Goal: Task Accomplishment & Management: Complete application form

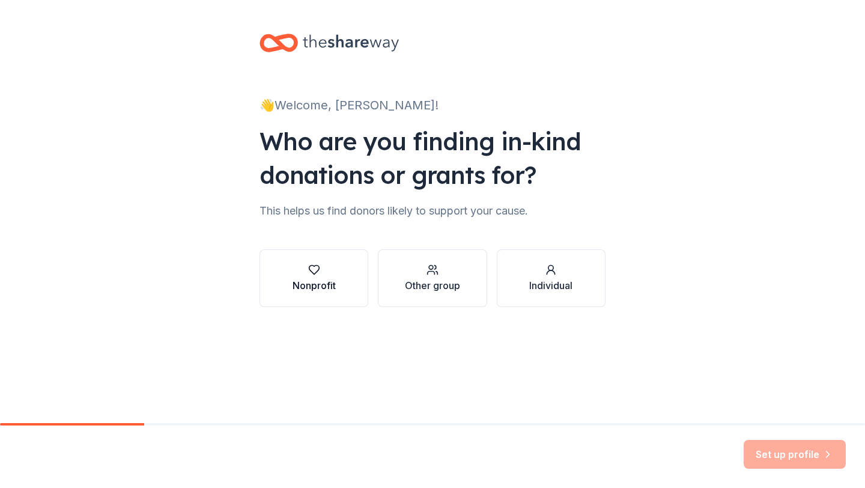
click at [335, 279] on div "Nonprofit" at bounding box center [314, 285] width 43 height 14
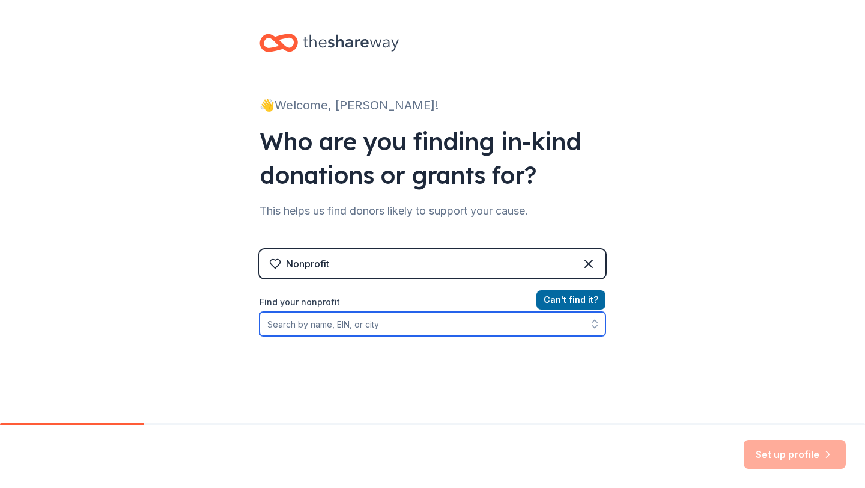
click at [330, 325] on input "Find your nonprofit" at bounding box center [433, 324] width 346 height 24
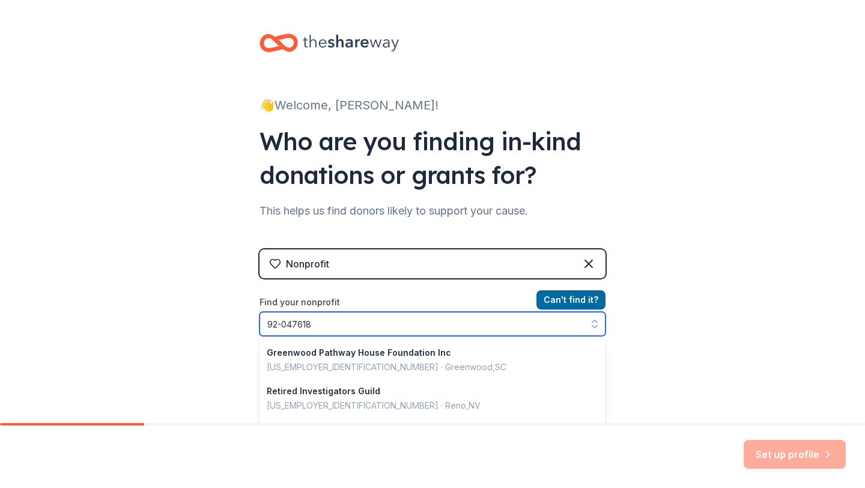
type input "92-0476182"
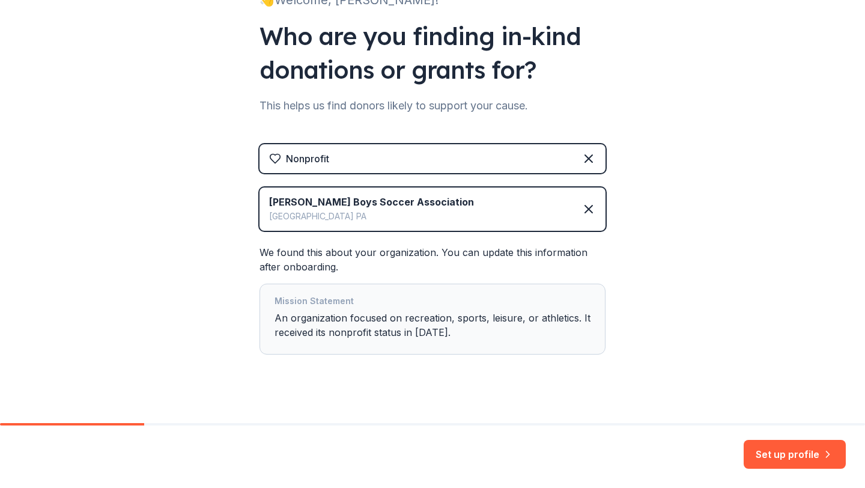
scroll to position [105, 0]
click at [770, 454] on button "Set up profile" at bounding box center [795, 454] width 102 height 29
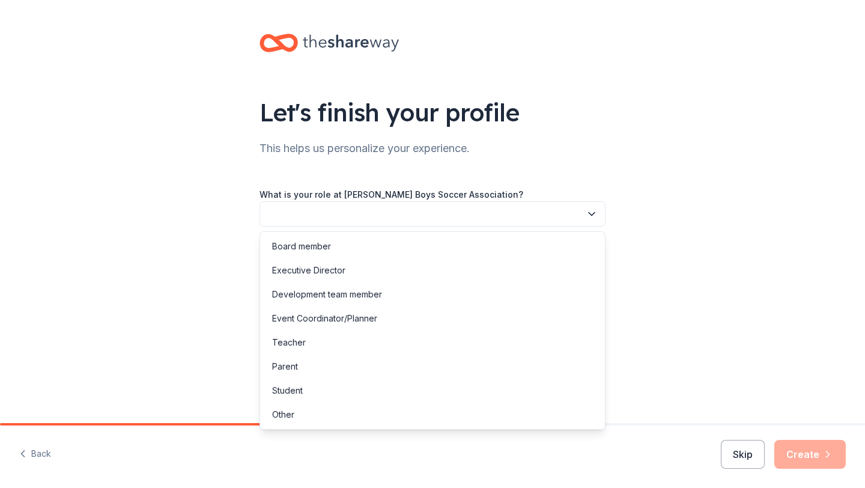
click at [422, 210] on button "button" at bounding box center [433, 213] width 346 height 25
click at [386, 320] on div "Event Coordinator/Planner" at bounding box center [433, 318] width 340 height 24
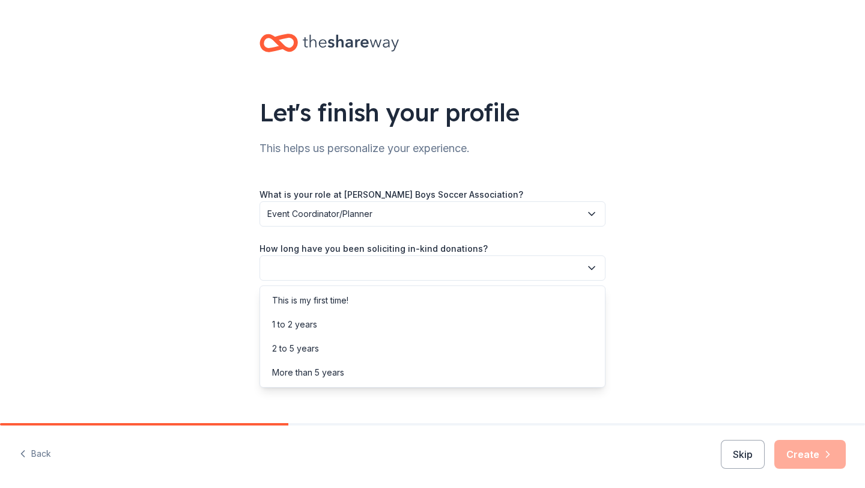
click at [481, 264] on button "button" at bounding box center [433, 267] width 346 height 25
click at [448, 305] on div "This is my first time!" at bounding box center [433, 300] width 340 height 24
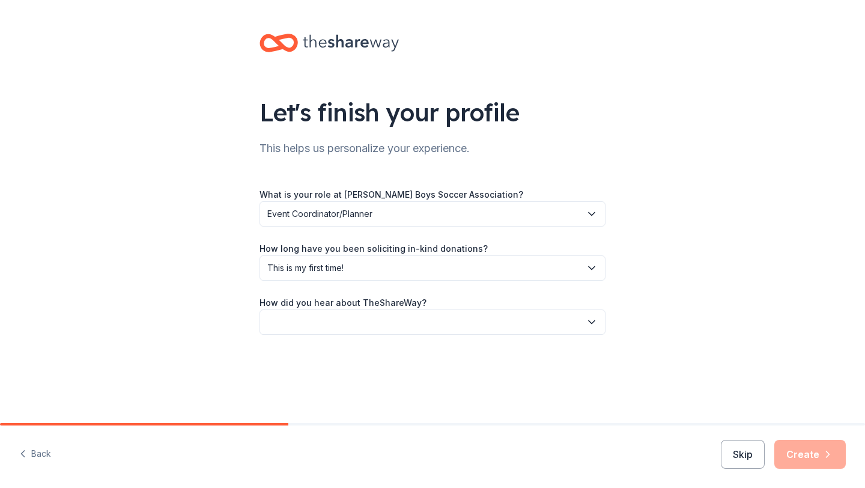
click at [444, 322] on button "button" at bounding box center [433, 321] width 346 height 25
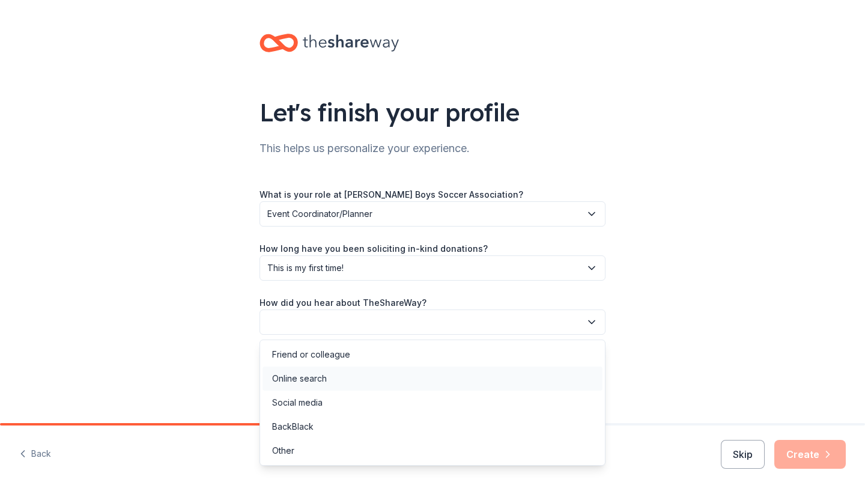
click at [430, 367] on div "Online search" at bounding box center [433, 379] width 340 height 24
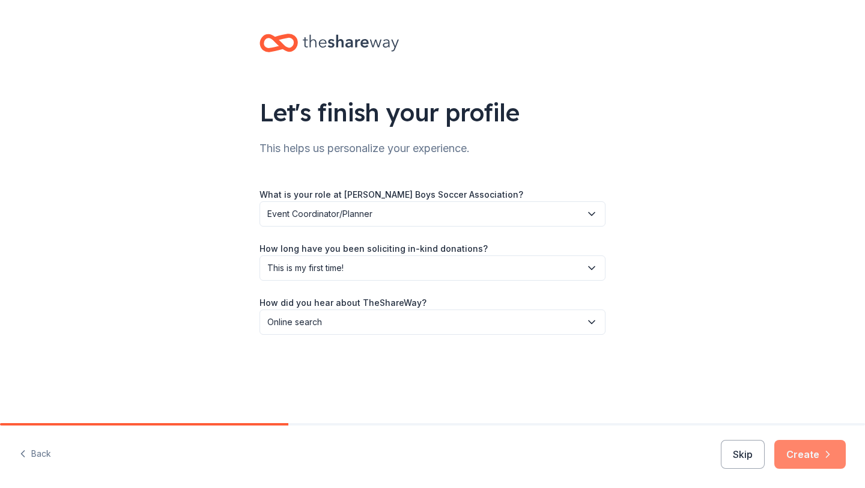
click at [812, 455] on button "Create" at bounding box center [811, 454] width 72 height 29
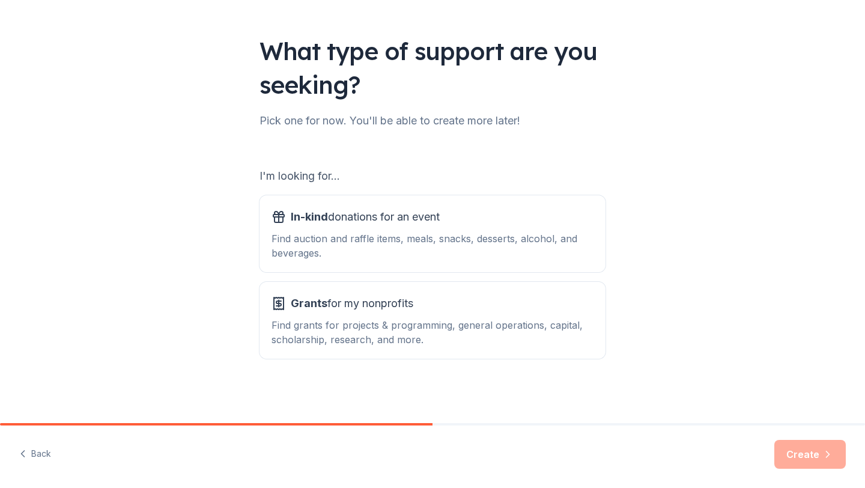
scroll to position [62, 0]
click at [496, 237] on div "Find auction and raffle items, meals, snacks, desserts, alcohol, and beverages." at bounding box center [433, 245] width 322 height 29
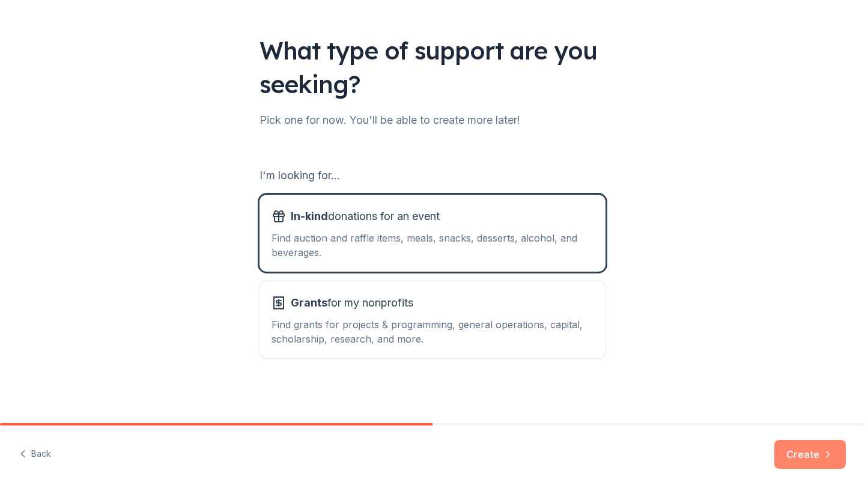
click at [816, 456] on button "Create" at bounding box center [811, 454] width 72 height 29
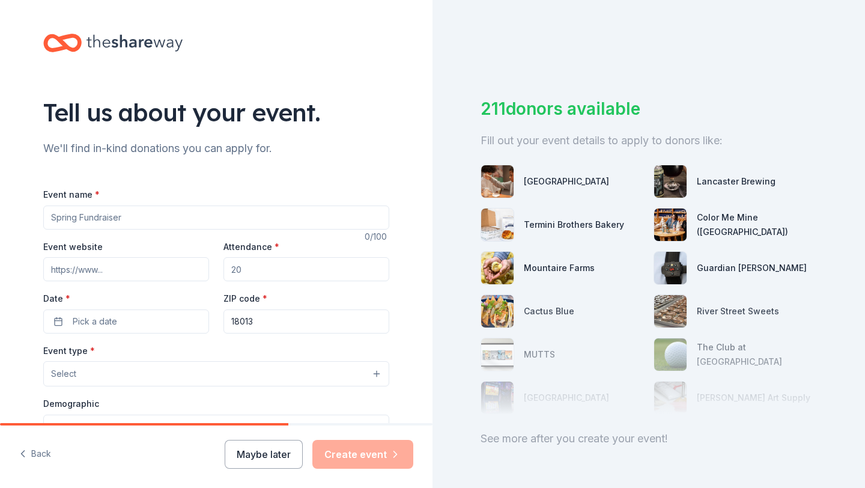
click at [138, 221] on input "Event name *" at bounding box center [216, 218] width 346 height 24
type input "C"
type input "F"
type input "C"
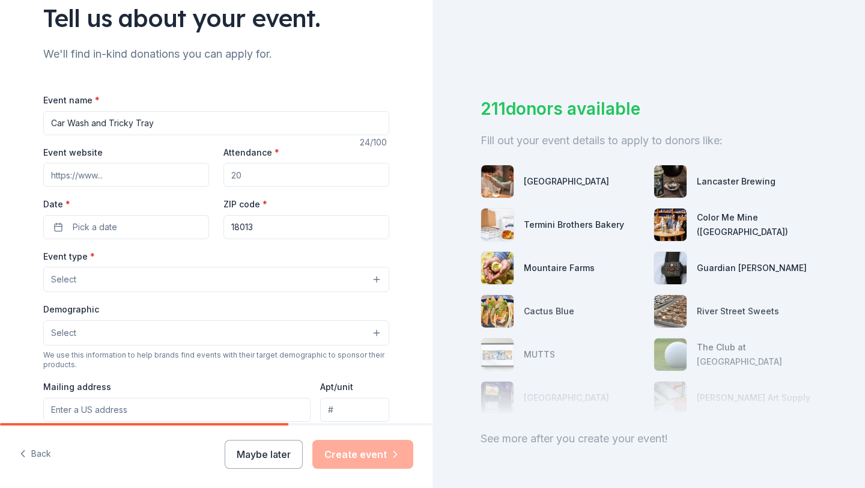
scroll to position [96, 0]
type input "Car Wash and Tricky Tray"
click at [246, 174] on input "Attendance *" at bounding box center [307, 173] width 166 height 24
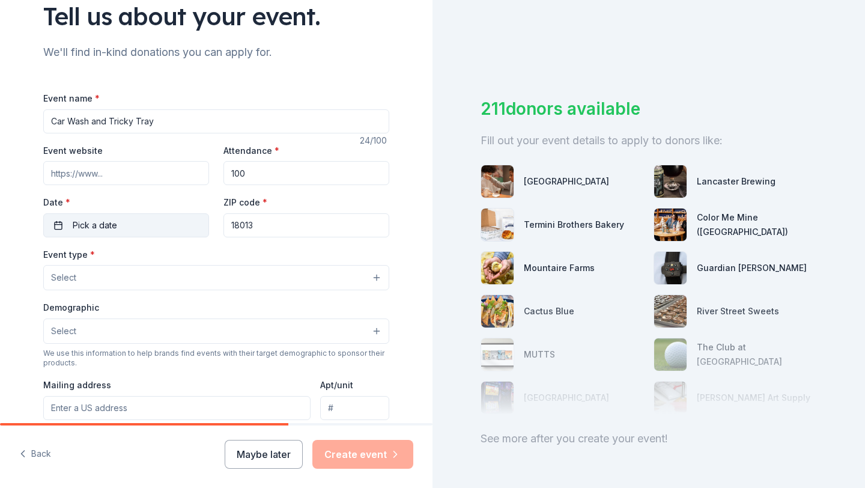
type input "100"
click at [147, 228] on button "Pick a date" at bounding box center [126, 225] width 166 height 24
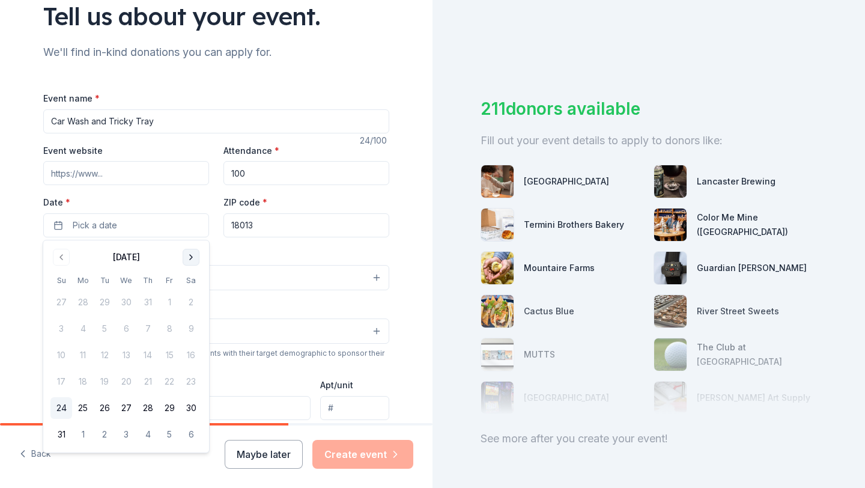
click at [192, 258] on button "Go to next month" at bounding box center [191, 257] width 17 height 17
click at [197, 305] on button "4" at bounding box center [191, 302] width 22 height 22
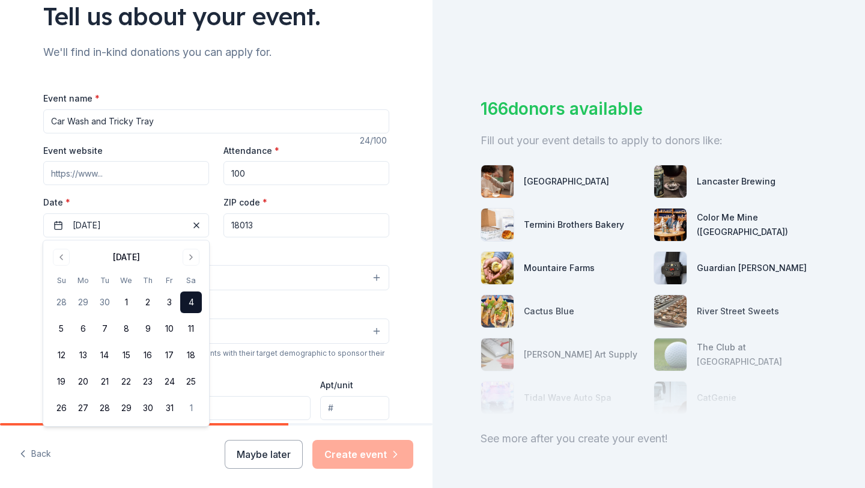
click at [260, 251] on div "Event type * Select" at bounding box center [216, 269] width 346 height 44
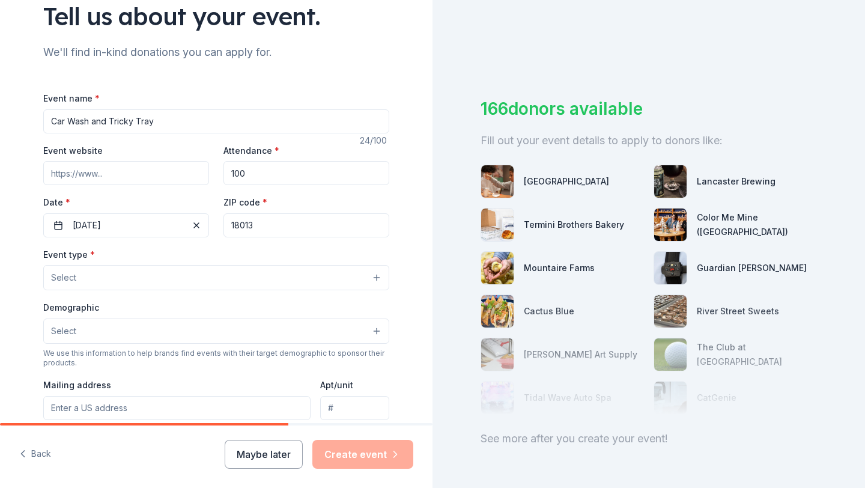
click at [141, 278] on button "Select" at bounding box center [216, 277] width 346 height 25
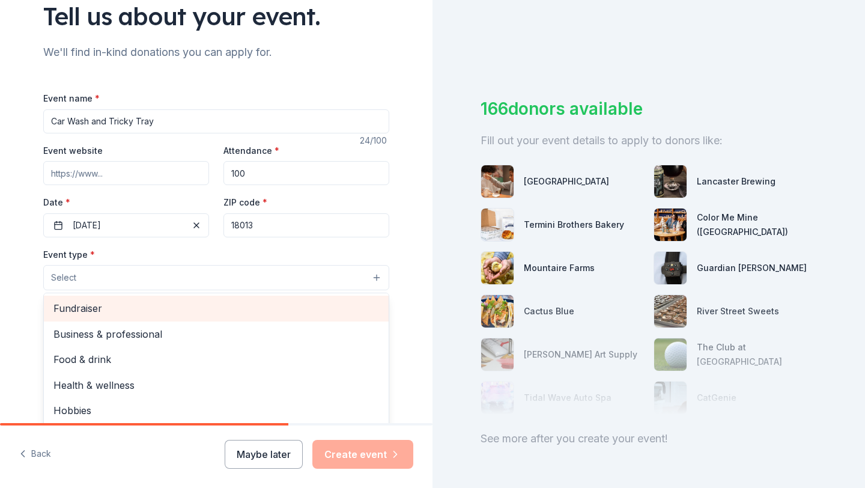
click at [112, 306] on span "Fundraiser" at bounding box center [216, 308] width 326 height 16
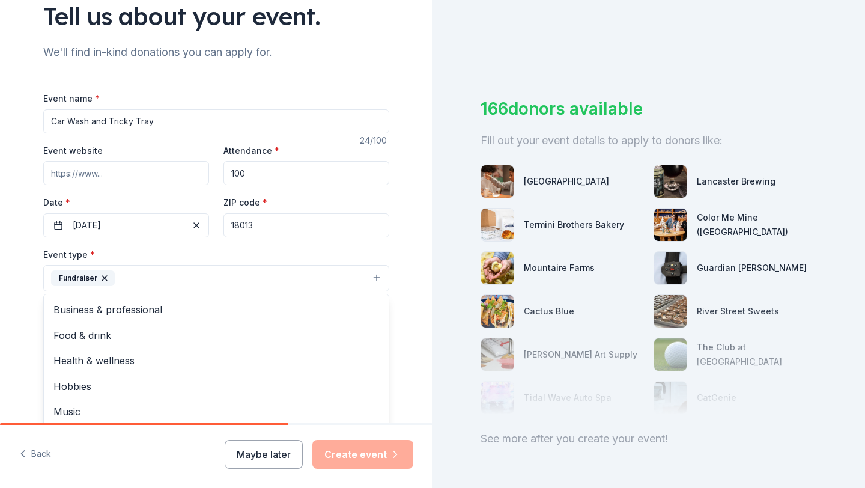
click at [187, 251] on div "Event type * Fundraiser Business & professional Food & drink Health & wellness …" at bounding box center [216, 269] width 346 height 45
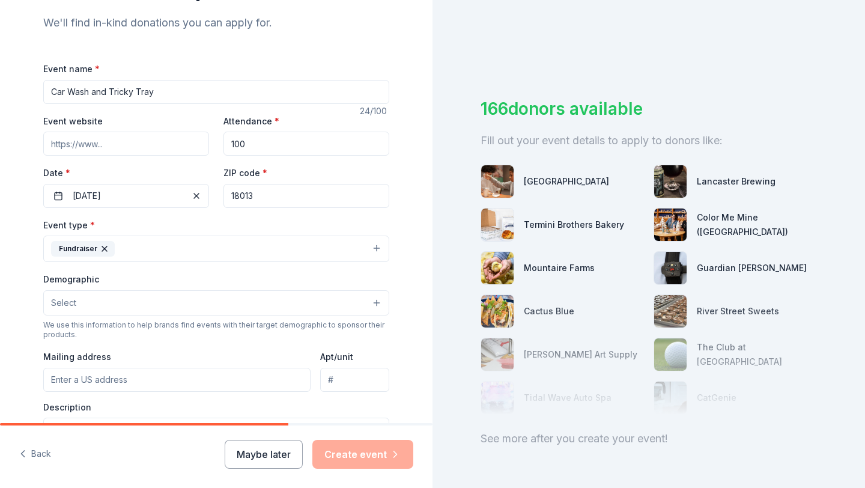
scroll to position [126, 0]
click at [51, 93] on input "Car Wash and Tricky Tray" at bounding box center [216, 91] width 346 height 24
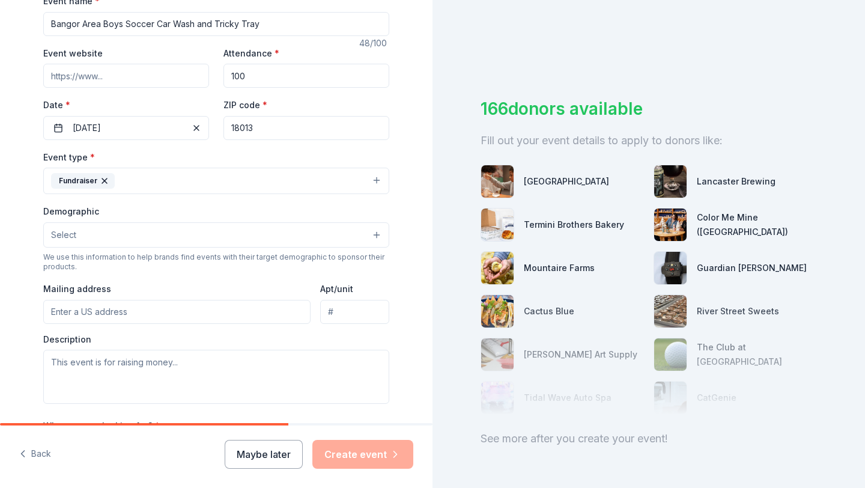
scroll to position [198, 0]
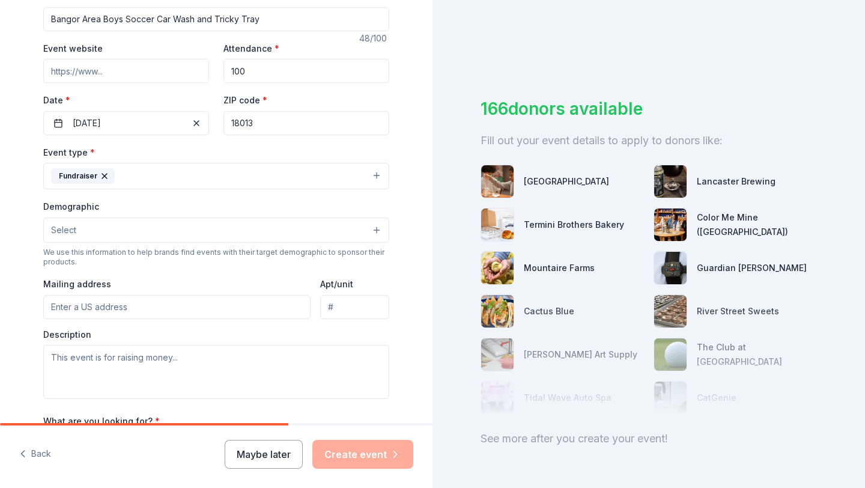
type input "Bangor Area Boys Soccer Car Wash and Tricky Tray"
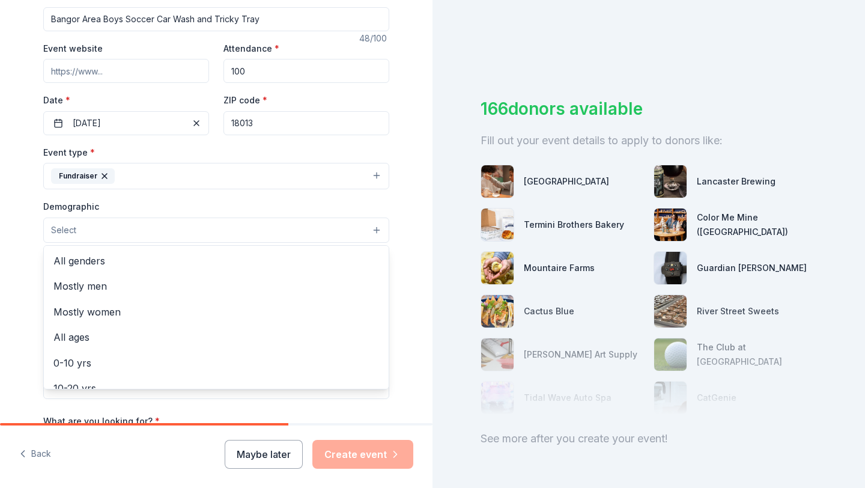
click at [183, 230] on button "Select" at bounding box center [216, 230] width 346 height 25
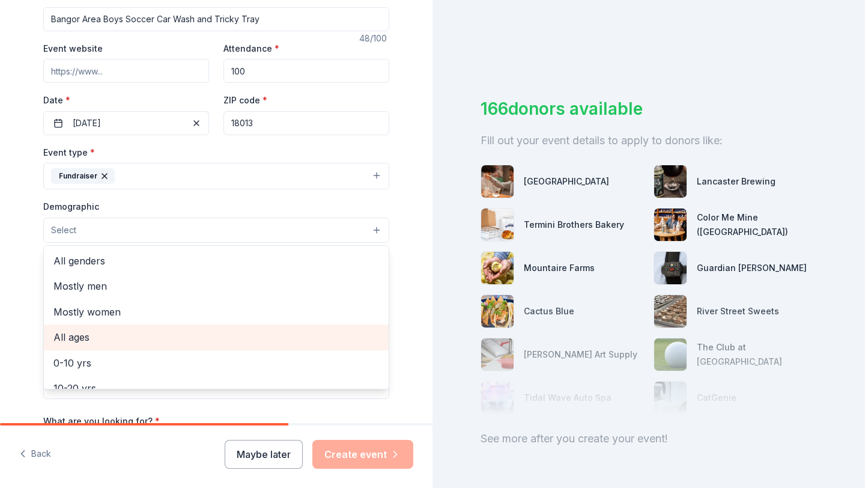
click at [153, 332] on span "All ages" at bounding box center [216, 337] width 326 height 16
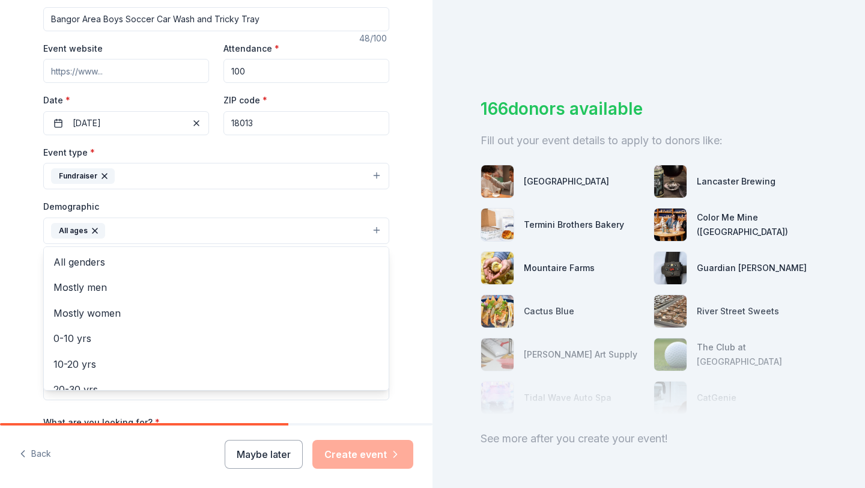
click at [221, 202] on div "Demographic All ages All genders Mostly men Mostly women 0-10 yrs 10-20 yrs 20-…" at bounding box center [216, 221] width 346 height 45
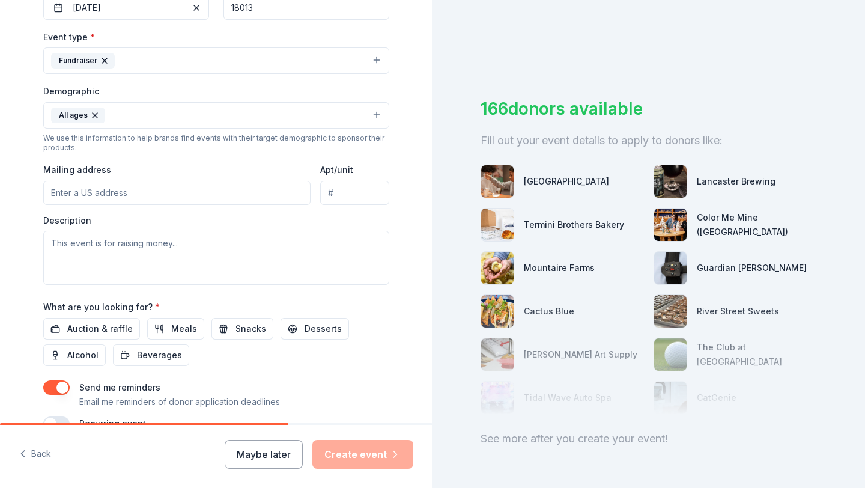
scroll to position [318, 0]
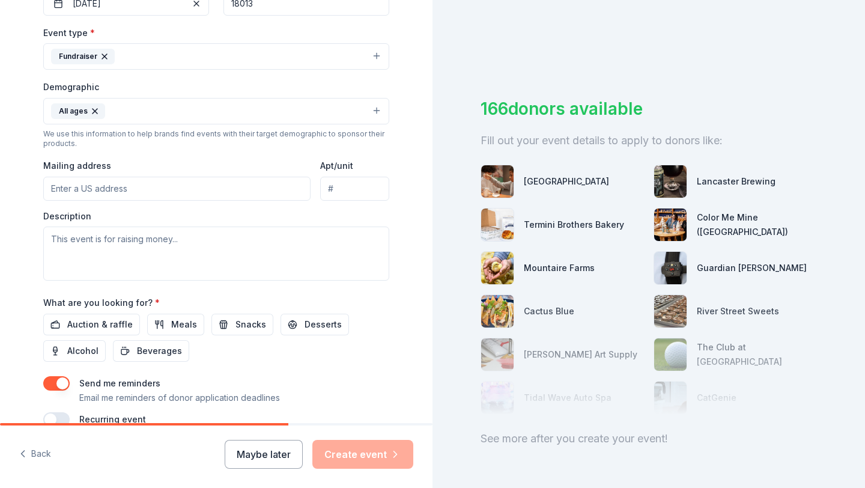
click at [155, 188] on input "Mailing address" at bounding box center [176, 189] width 267 height 24
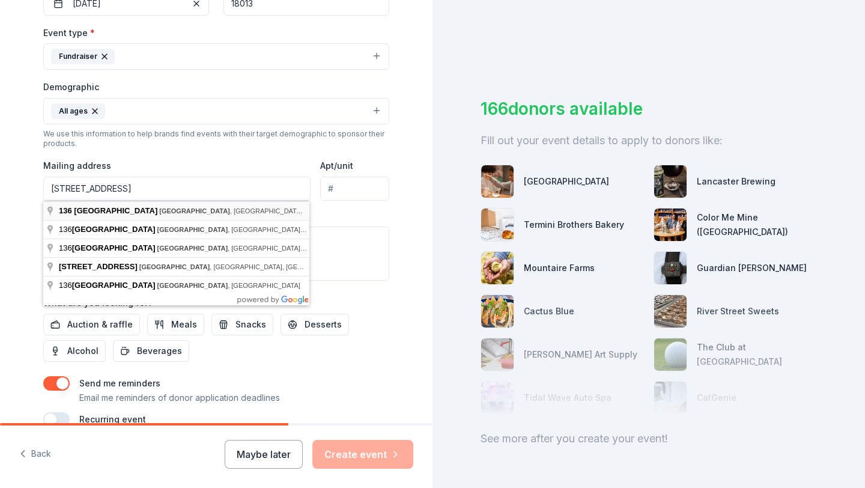
type input "136 North 5th Street, Bangor, PA, 18013"
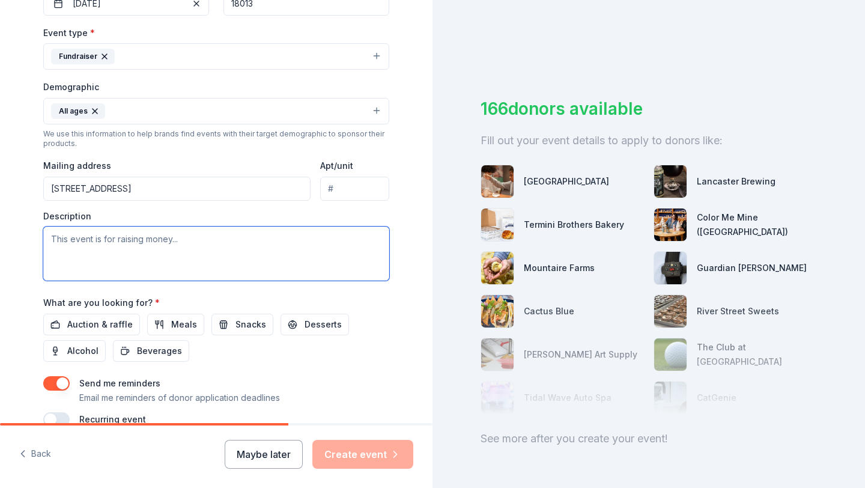
click at [116, 244] on textarea at bounding box center [216, 254] width 346 height 54
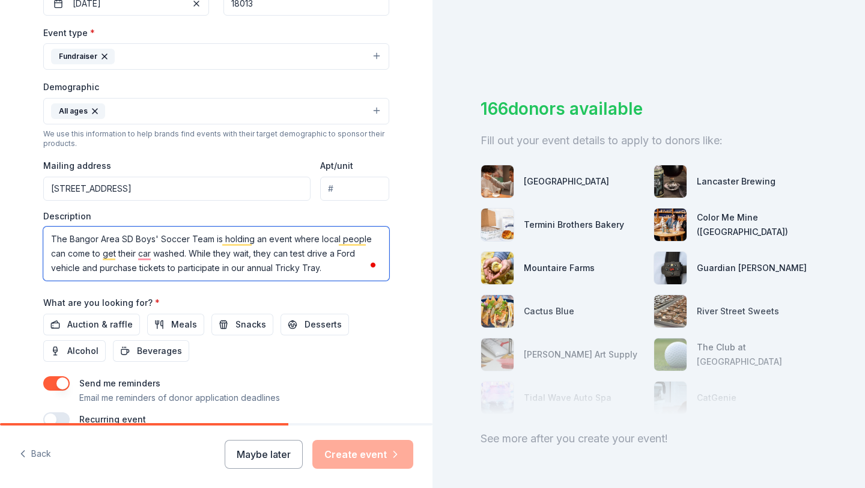
click at [267, 242] on textarea "The Bangor Area SD Boys' Soccer Team is holding an event where local people can…" at bounding box center [216, 254] width 346 height 54
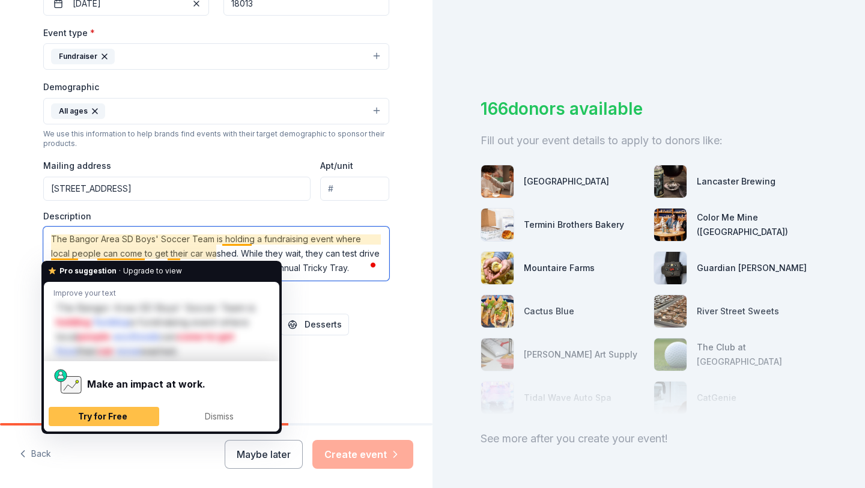
drag, startPoint x: 380, startPoint y: 240, endPoint x: 80, endPoint y: 254, distance: 300.2
click at [80, 254] on textarea "The Bangor Area SD Boys' Soccer Team is holding a fundraising event where local…" at bounding box center [216, 254] width 346 height 54
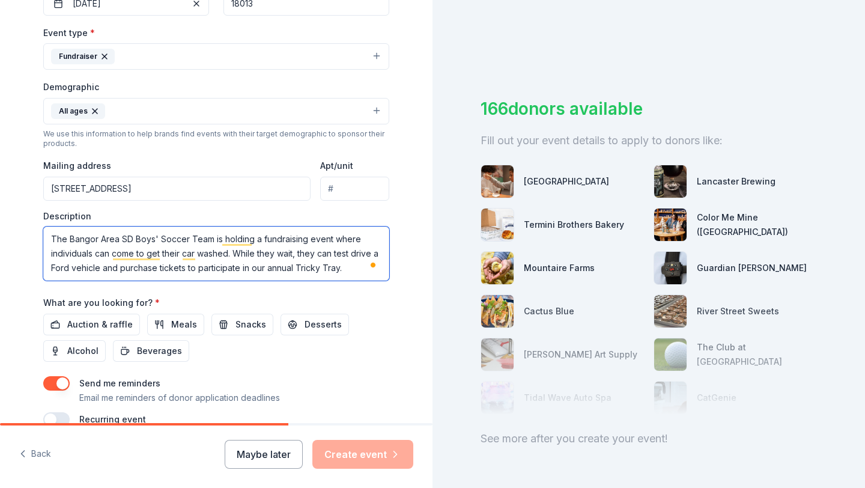
click at [237, 266] on textarea "The Bangor Area SD Boys' Soccer Team is holding a fundraising event where indiv…" at bounding box center [216, 254] width 346 height 54
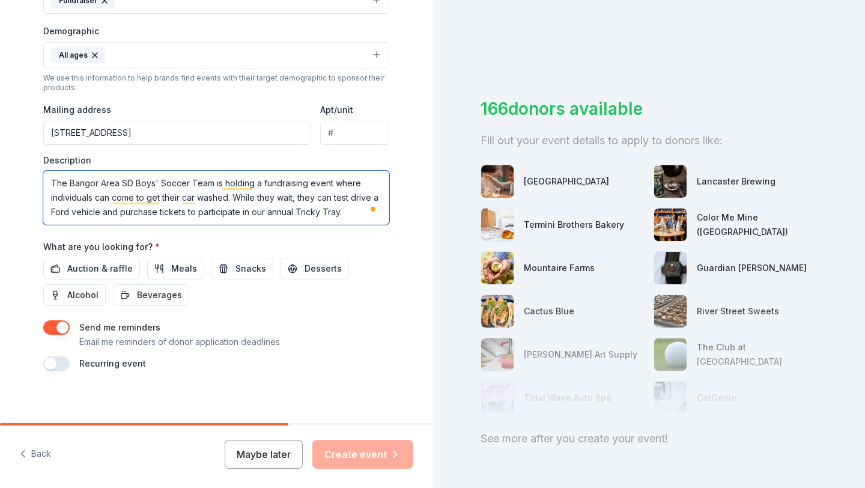
scroll to position [379, 0]
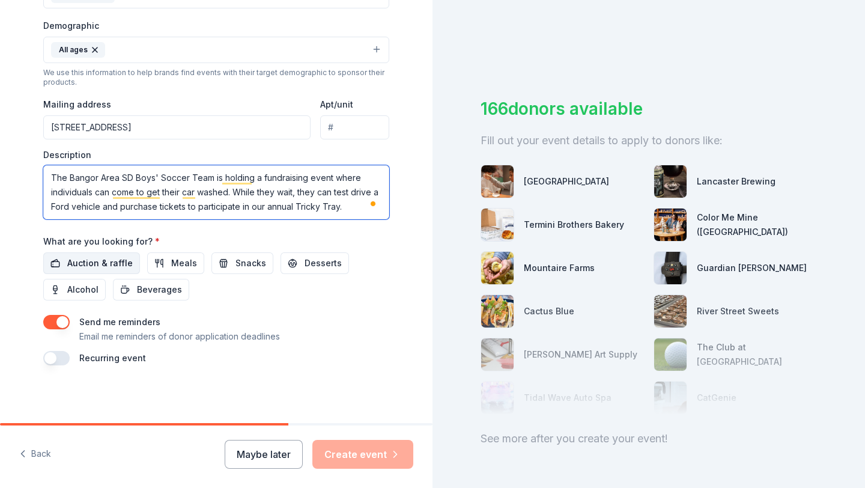
type textarea "The Bangor Area SD Boys' Soccer Team is holding a fundraising event where indiv…"
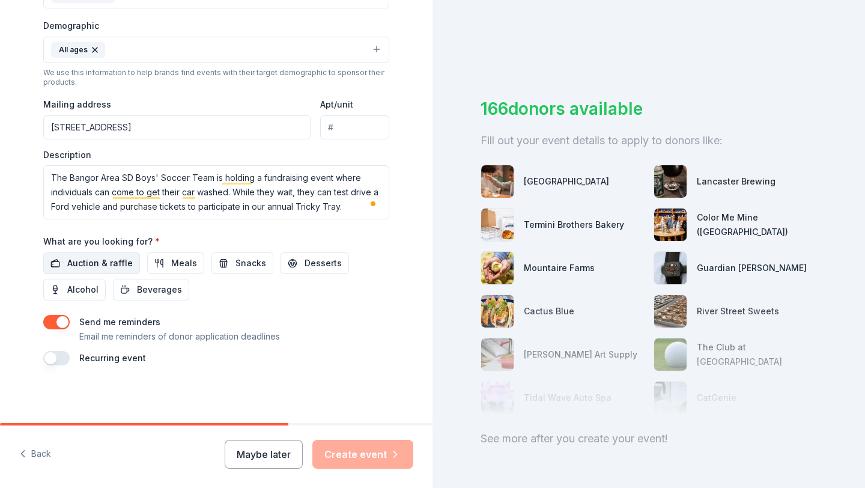
click at [102, 260] on span "Auction & raffle" at bounding box center [100, 263] width 66 height 14
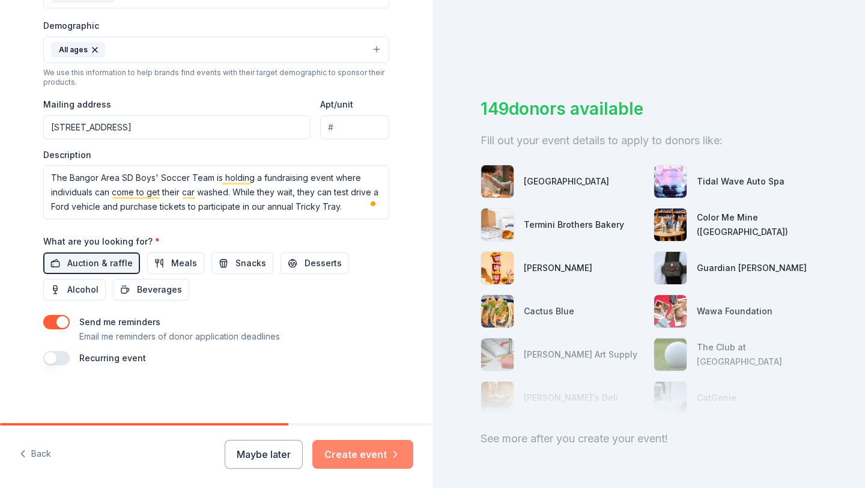
click at [365, 456] on button "Create event" at bounding box center [362, 454] width 101 height 29
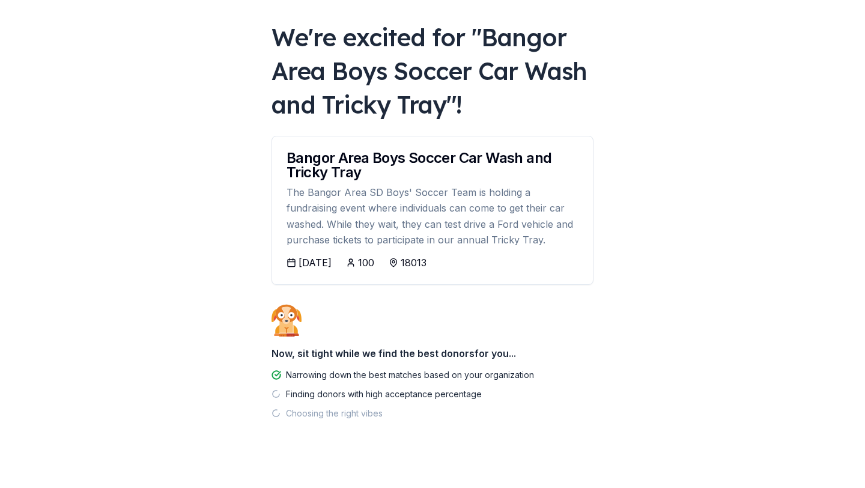
scroll to position [68, 0]
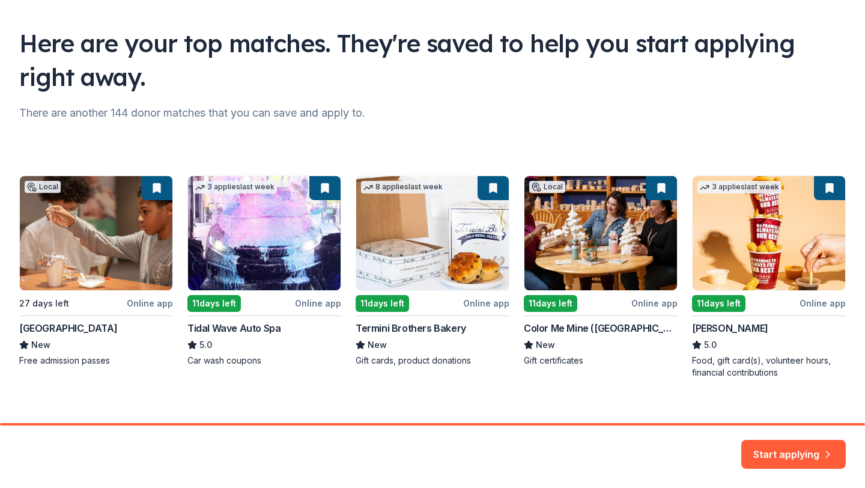
scroll to position [82, 0]
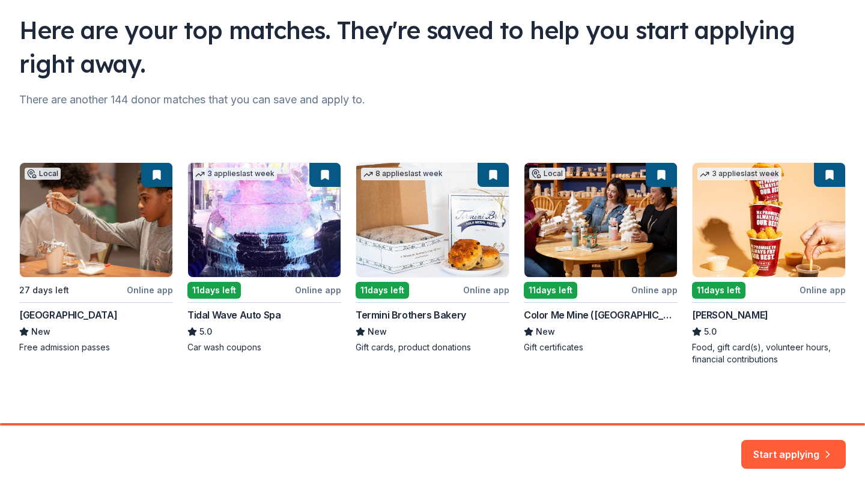
click at [59, 314] on div "Local 27 days left Online app Da Vinci Science Center New Free admission passes…" at bounding box center [432, 263] width 827 height 203
click at [91, 213] on div "Local 27 days left Online app Da Vinci Science Center New Free admission passes…" at bounding box center [432, 263] width 827 height 203
click at [794, 446] on button "Start applying" at bounding box center [794, 447] width 105 height 29
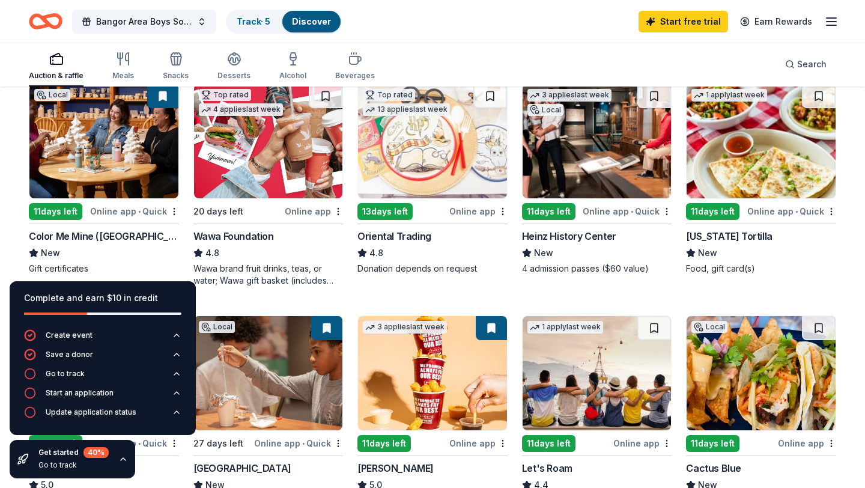
scroll to position [128, 0]
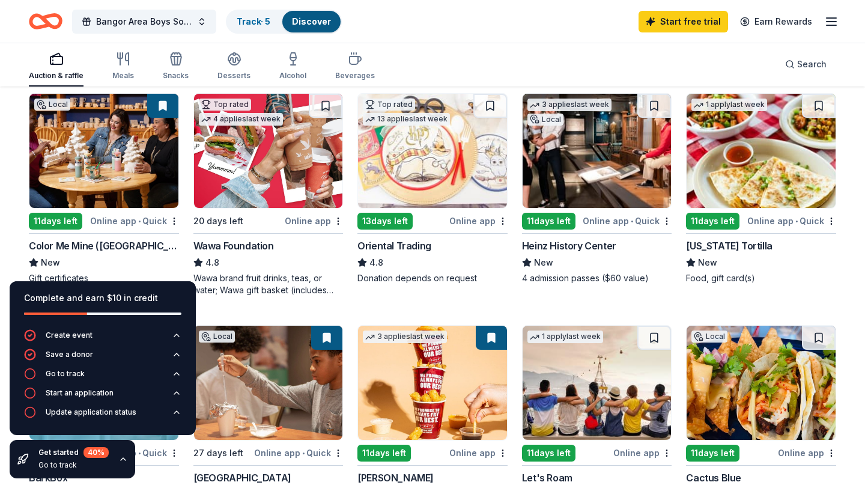
click at [120, 139] on img at bounding box center [103, 151] width 149 height 114
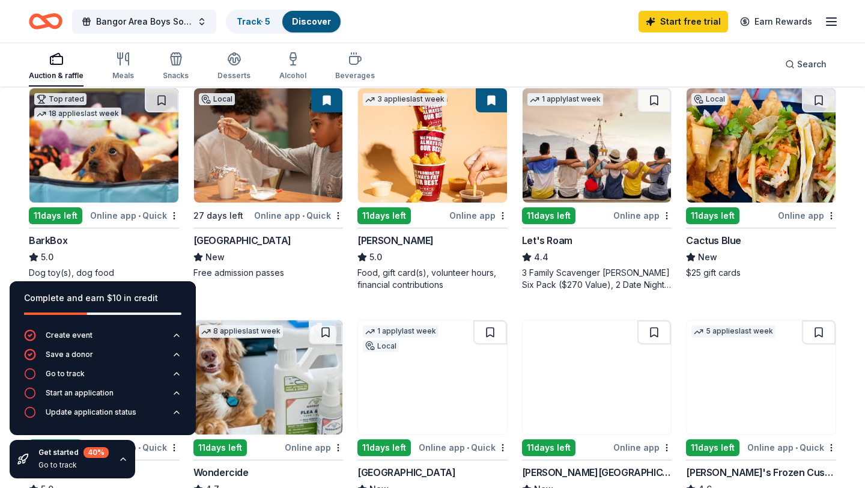
scroll to position [361, 0]
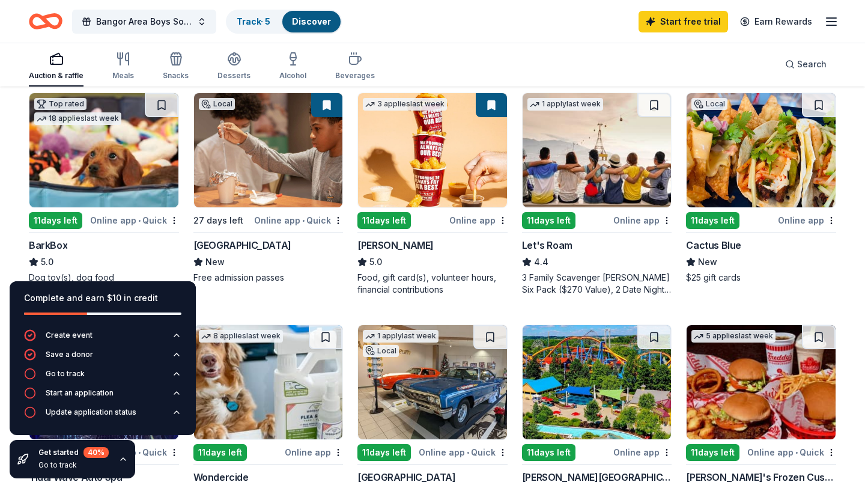
click at [274, 184] on img at bounding box center [268, 150] width 149 height 114
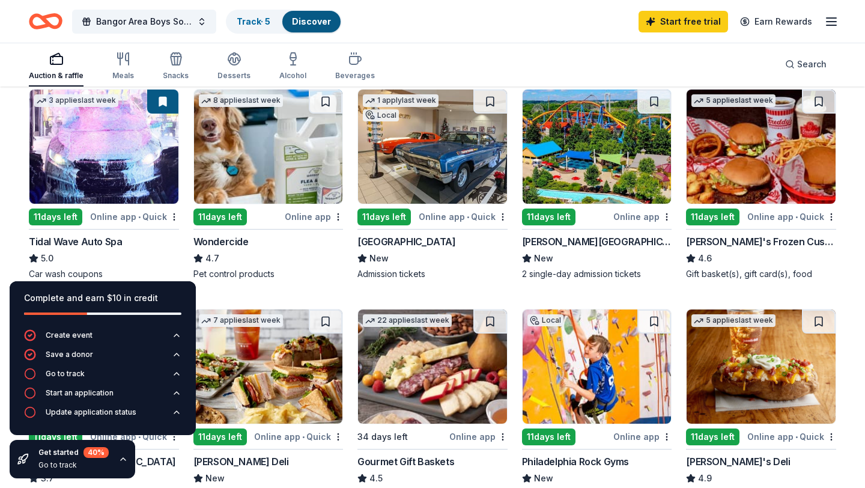
scroll to position [600, 0]
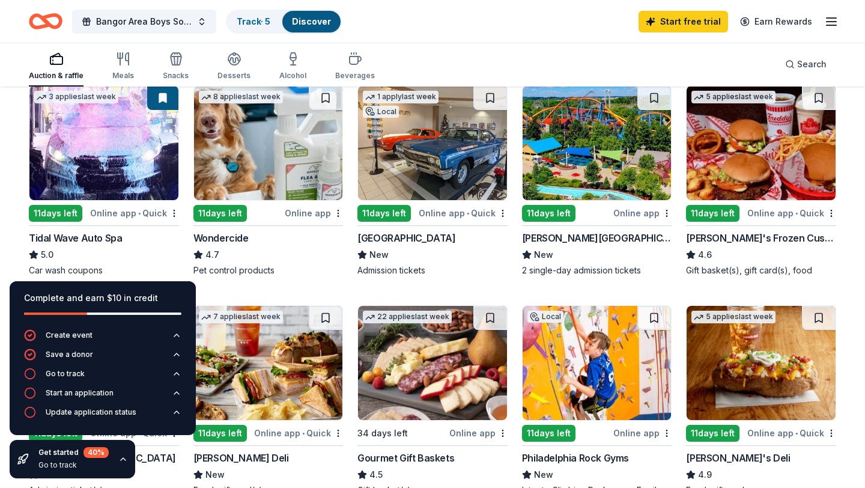
click at [456, 166] on img at bounding box center [432, 143] width 149 height 114
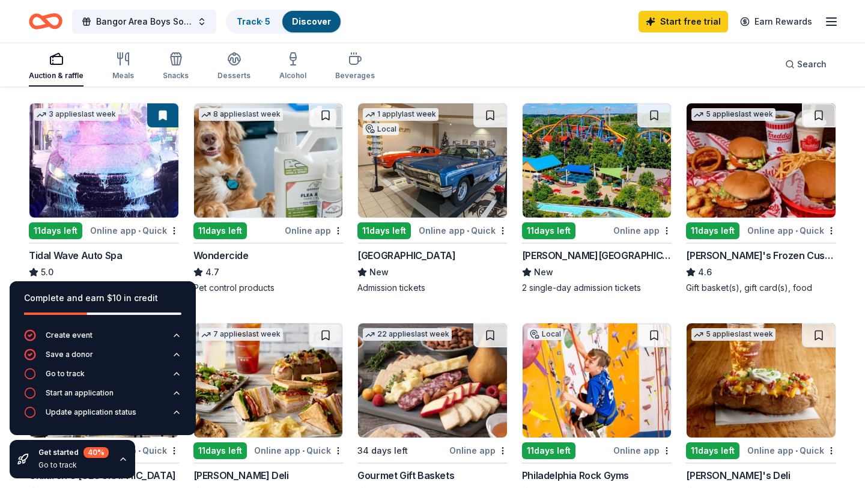
scroll to position [573, 0]
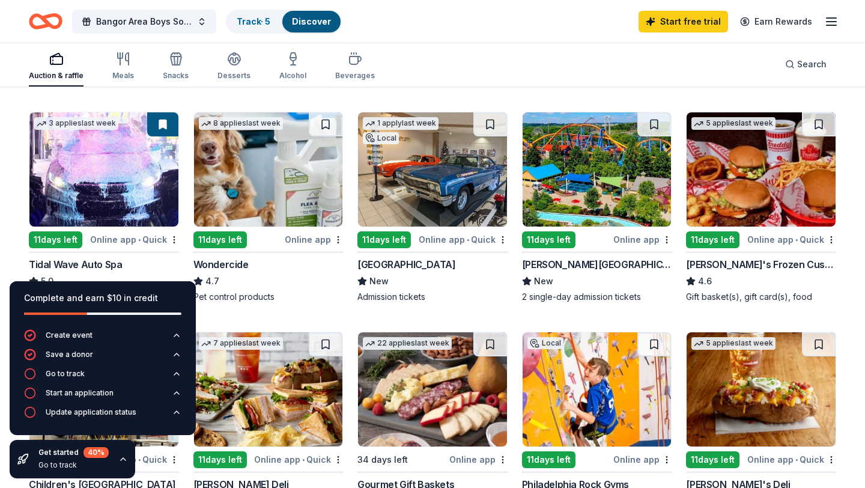
click at [268, 178] on img at bounding box center [268, 169] width 149 height 114
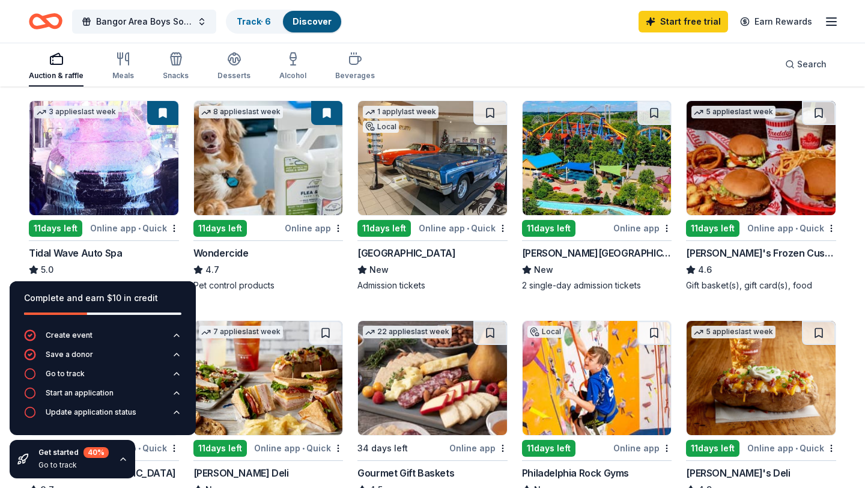
scroll to position [584, 0]
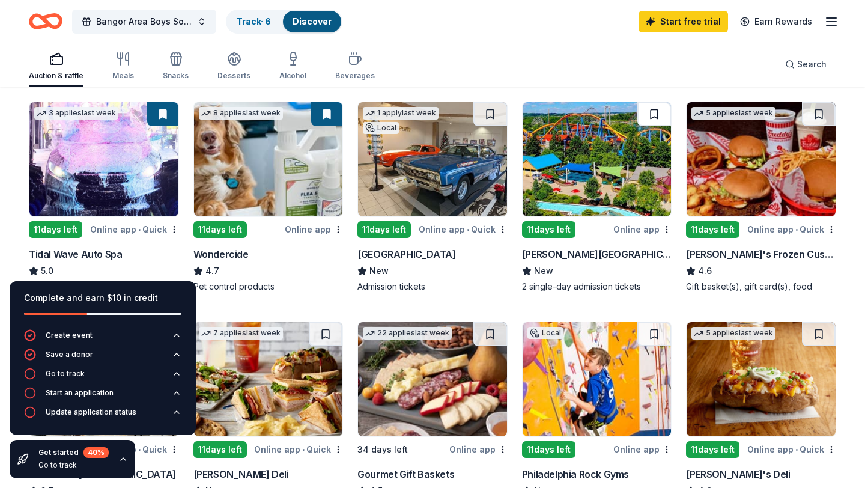
click at [658, 112] on button at bounding box center [655, 114] width 34 height 24
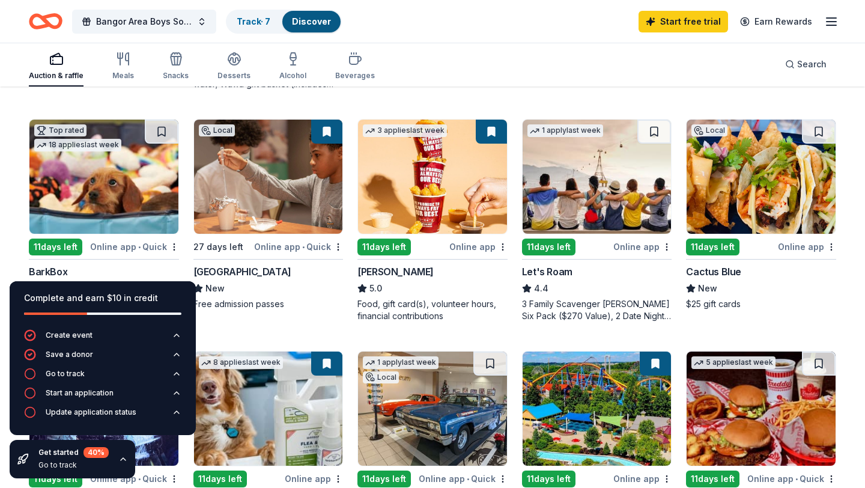
scroll to position [337, 0]
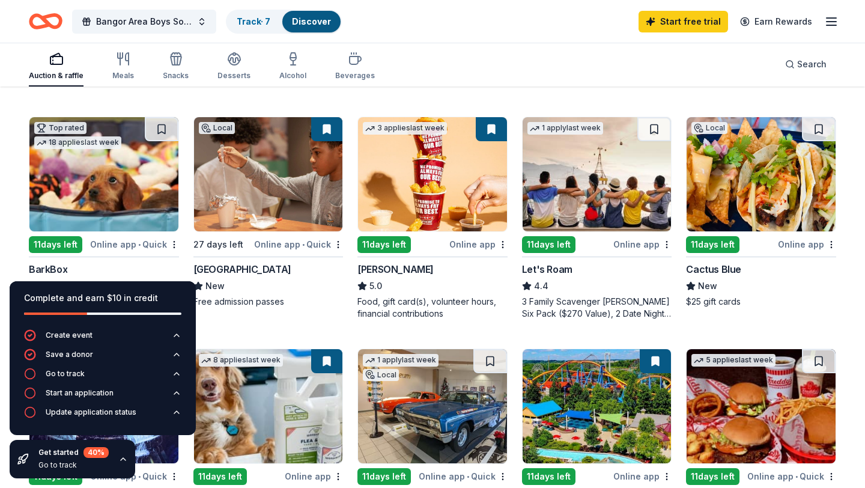
click at [737, 180] on img at bounding box center [761, 174] width 149 height 114
click at [160, 123] on button at bounding box center [162, 129] width 34 height 24
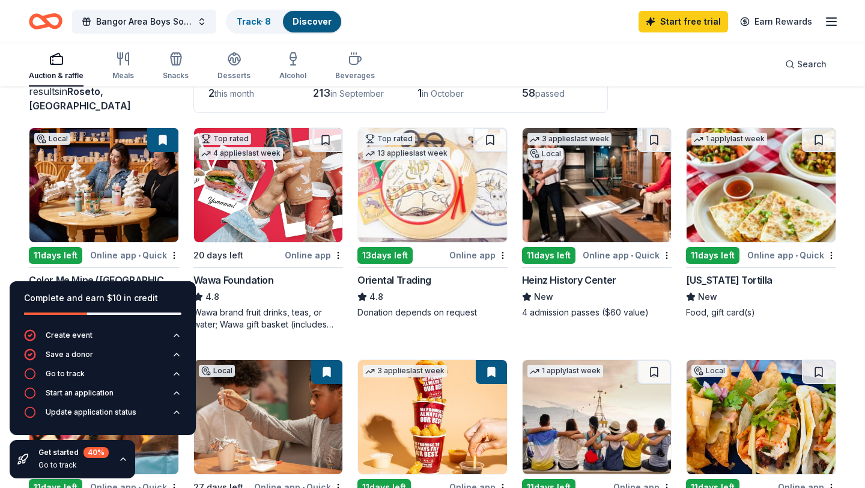
scroll to position [92, 0]
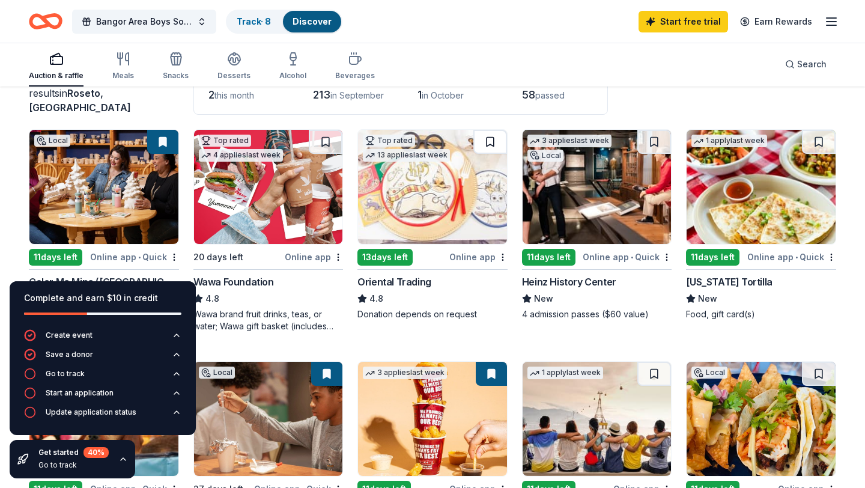
click at [490, 140] on button at bounding box center [491, 142] width 34 height 24
click at [328, 142] on button at bounding box center [326, 142] width 34 height 24
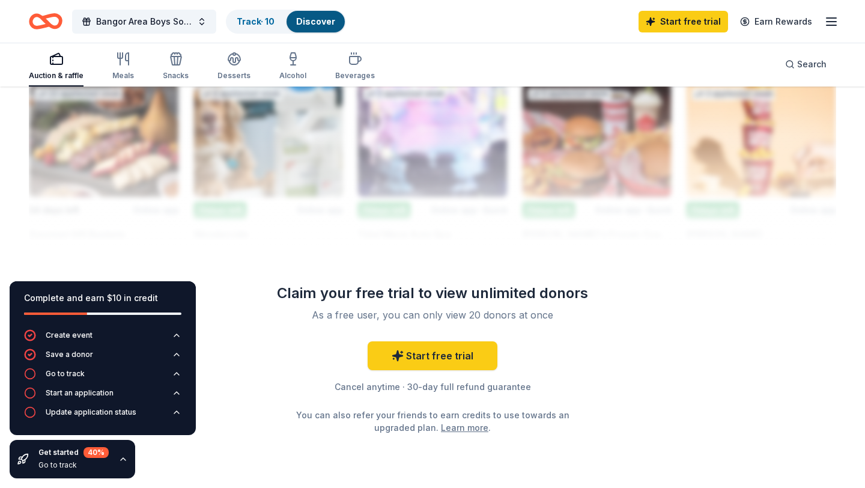
scroll to position [1131, 0]
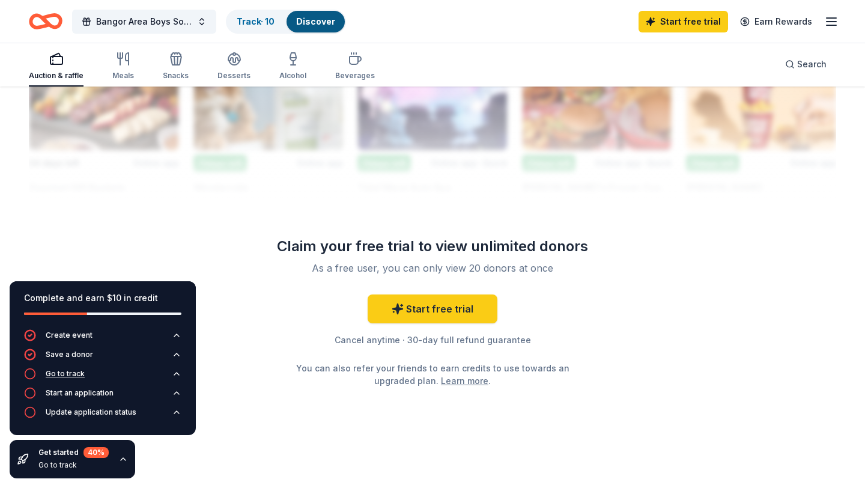
click at [75, 374] on div "Go to track" at bounding box center [65, 374] width 39 height 10
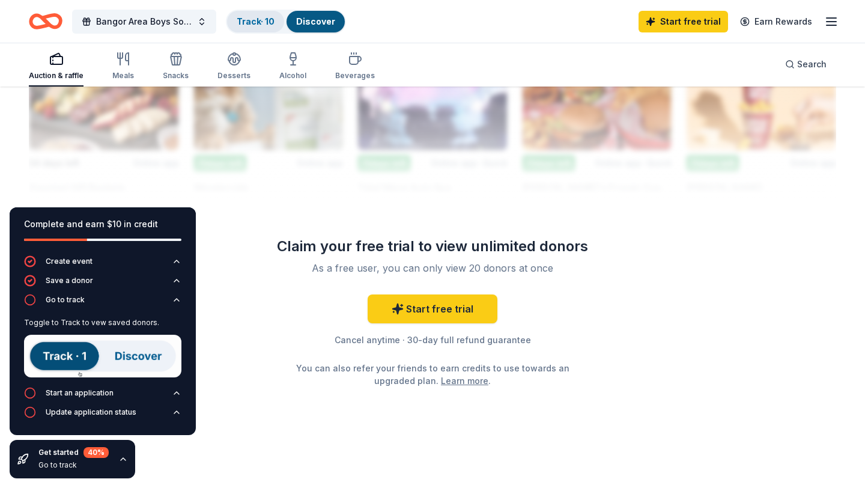
click at [254, 29] on div "Track · 10" at bounding box center [255, 22] width 57 height 22
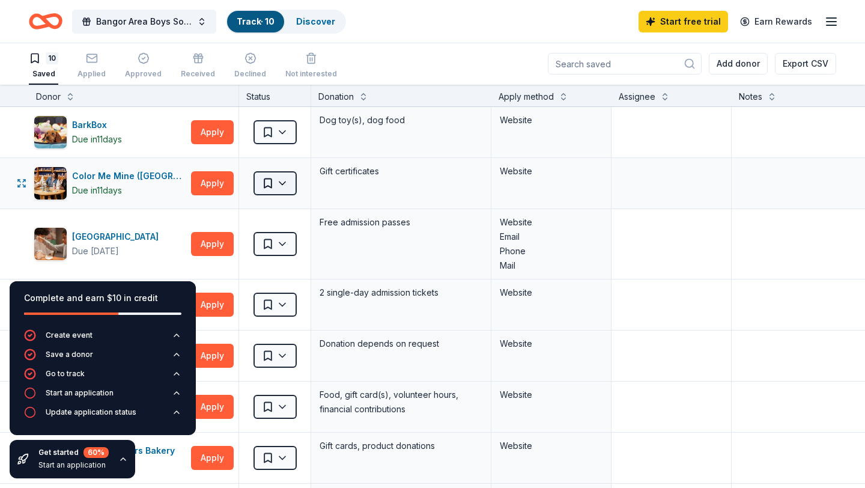
click at [283, 185] on html "Bangor Area Boys Soccer Car Wash and Tricky Tray Track · 10 Discover Start free…" at bounding box center [432, 243] width 865 height 488
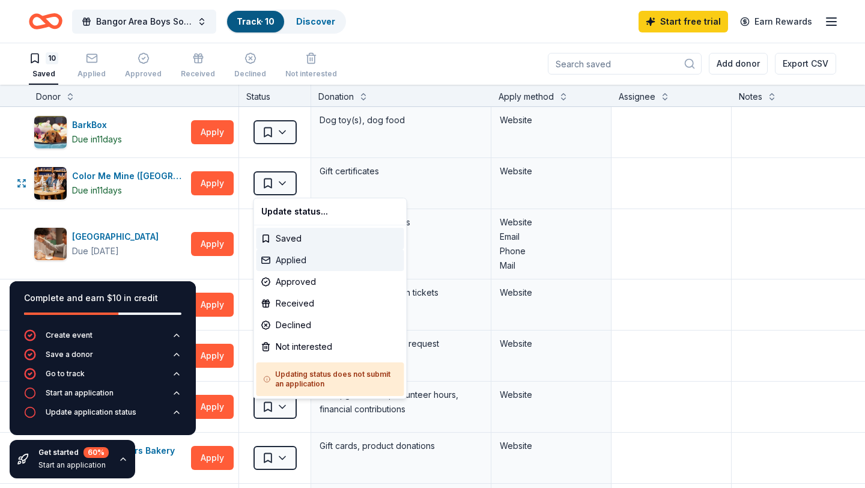
click at [291, 258] on div "Applied" at bounding box center [331, 260] width 148 height 22
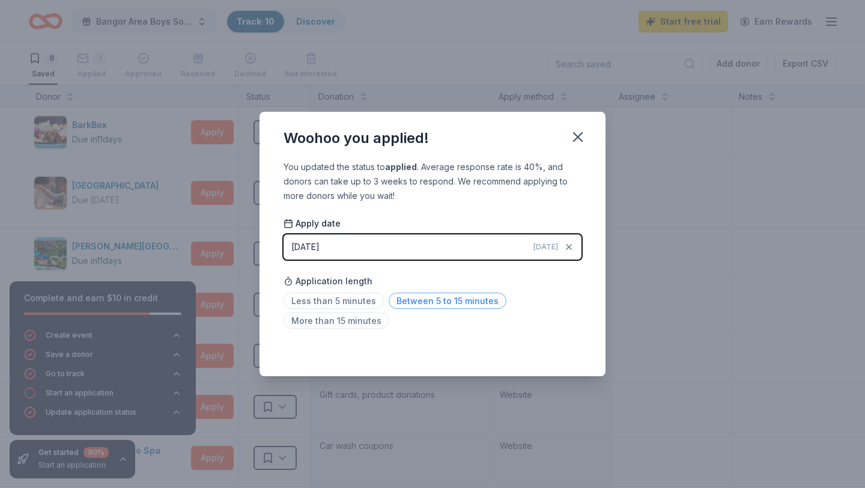
click at [394, 303] on span "Between 5 to 15 minutes" at bounding box center [448, 301] width 118 height 16
click at [581, 142] on icon "button" at bounding box center [578, 137] width 17 height 17
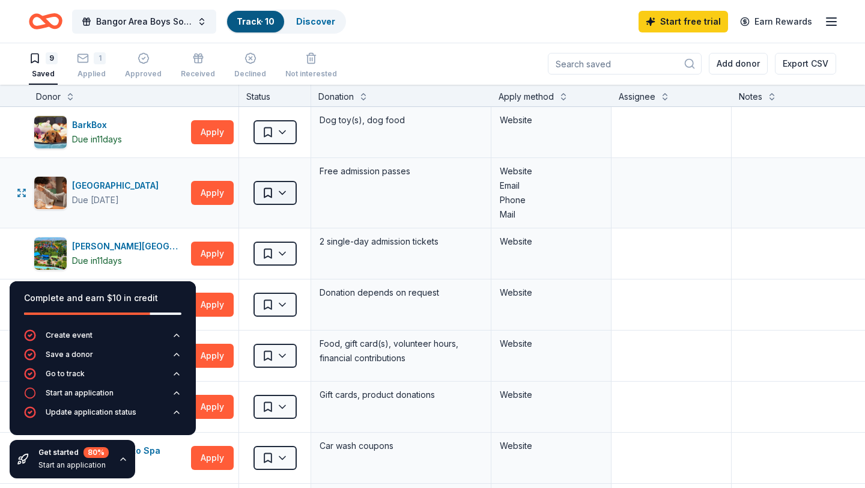
click at [283, 196] on html "Bangor Area Boys Soccer Car Wash and Tricky Tray Track · 10 Discover Start free…" at bounding box center [432, 243] width 865 height 488
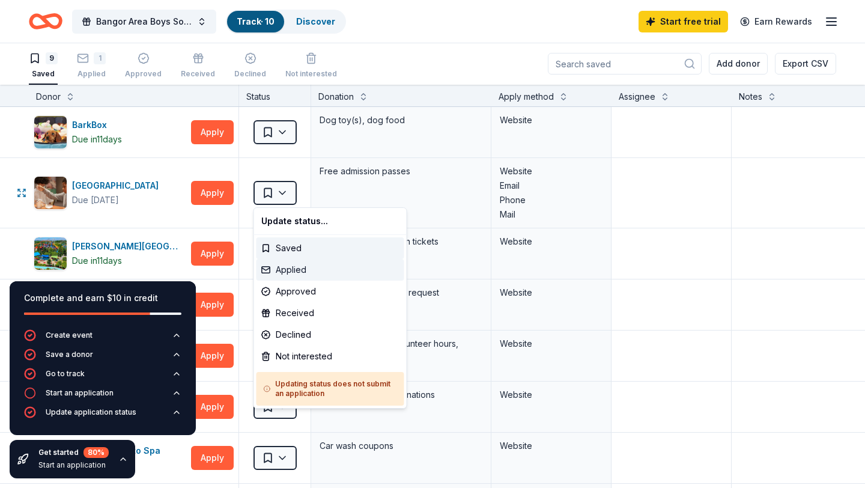
click at [293, 274] on div "Applied" at bounding box center [331, 270] width 148 height 22
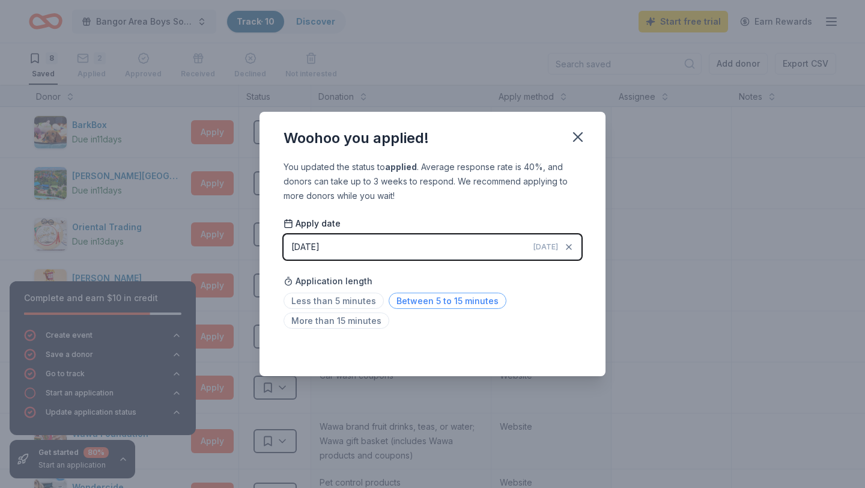
click at [459, 301] on span "Between 5 to 15 minutes" at bounding box center [448, 301] width 118 height 16
click at [579, 142] on icon "button" at bounding box center [578, 137] width 17 height 17
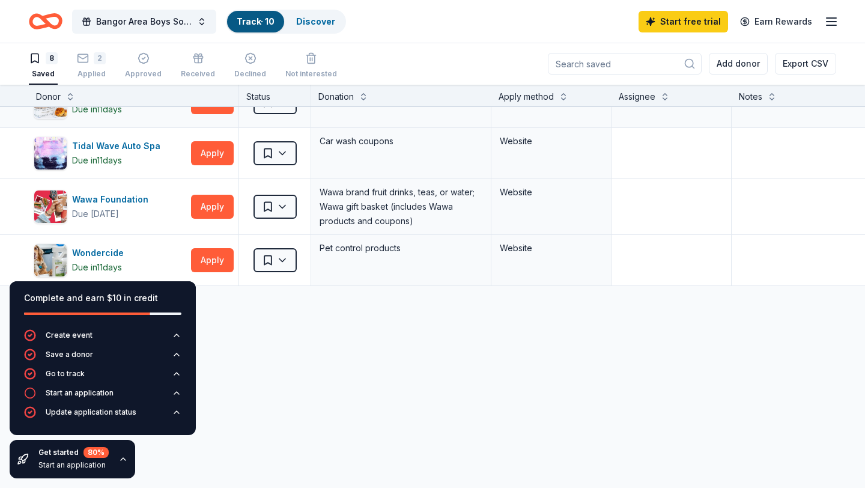
scroll to position [228, 0]
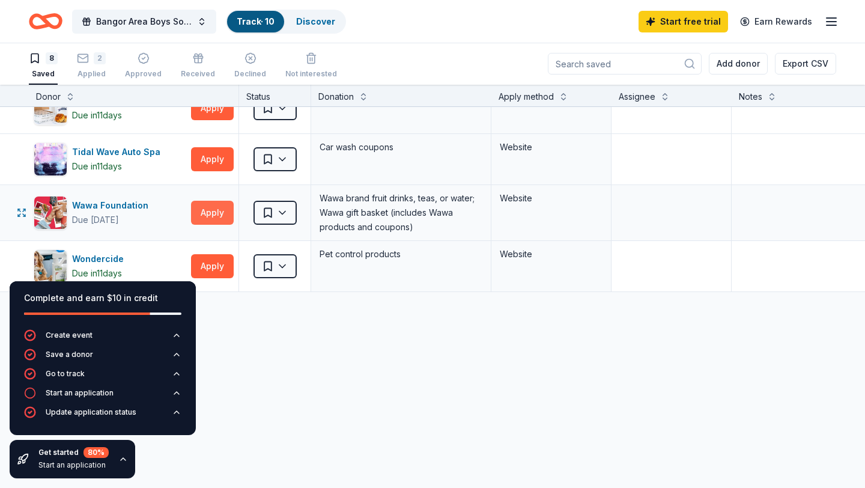
click at [213, 216] on button "Apply" at bounding box center [212, 213] width 43 height 24
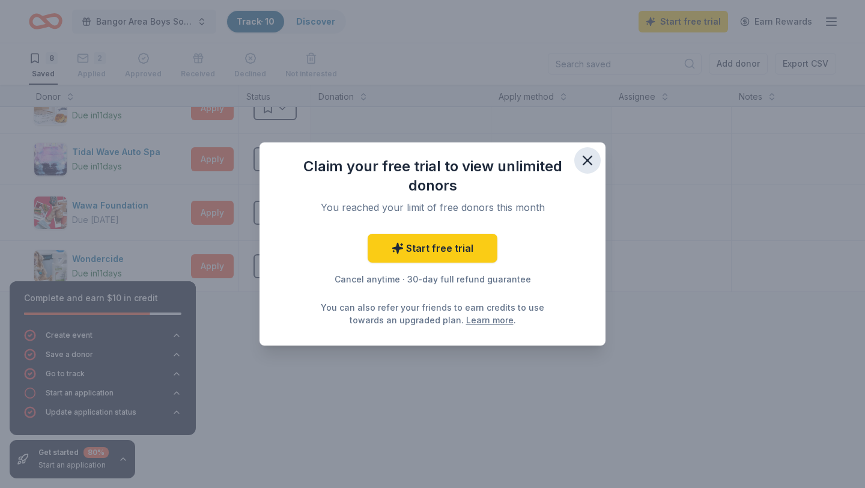
click at [590, 160] on icon "button" at bounding box center [587, 160] width 17 height 17
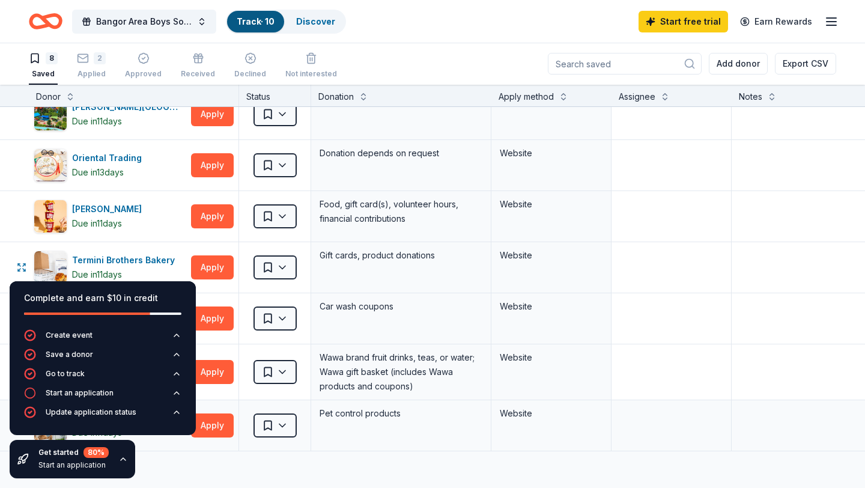
scroll to position [0, 0]
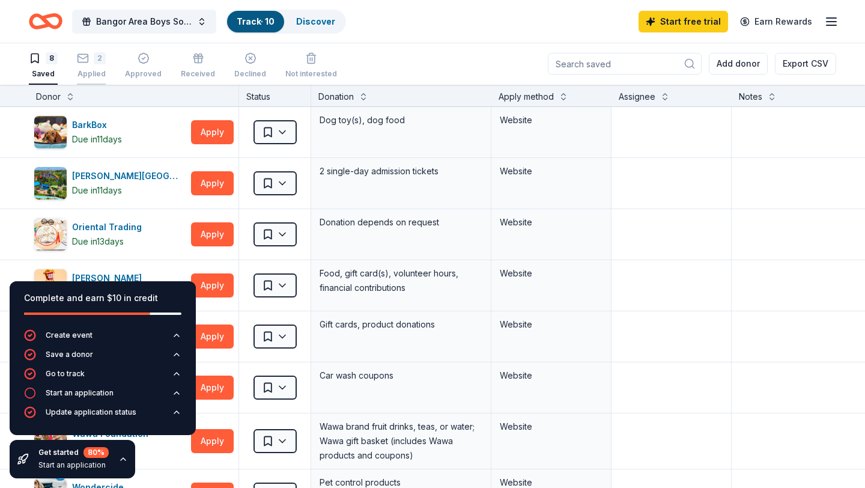
click at [91, 72] on div "Applied" at bounding box center [91, 67] width 29 height 10
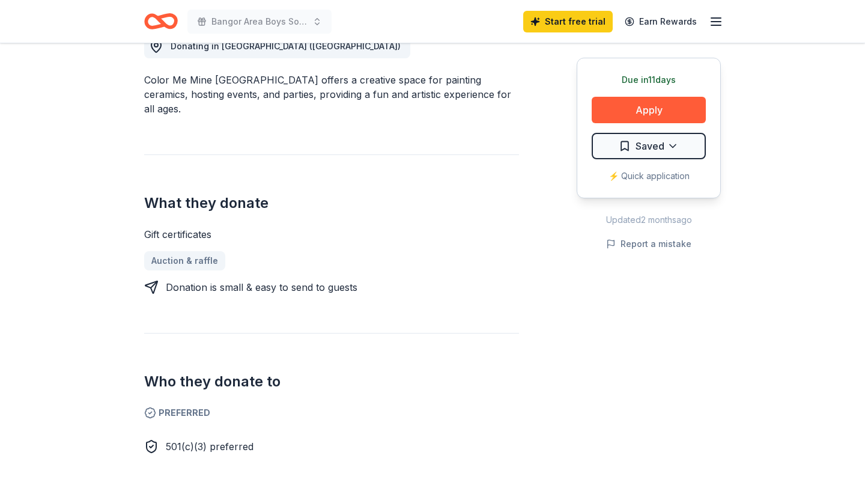
scroll to position [362, 0]
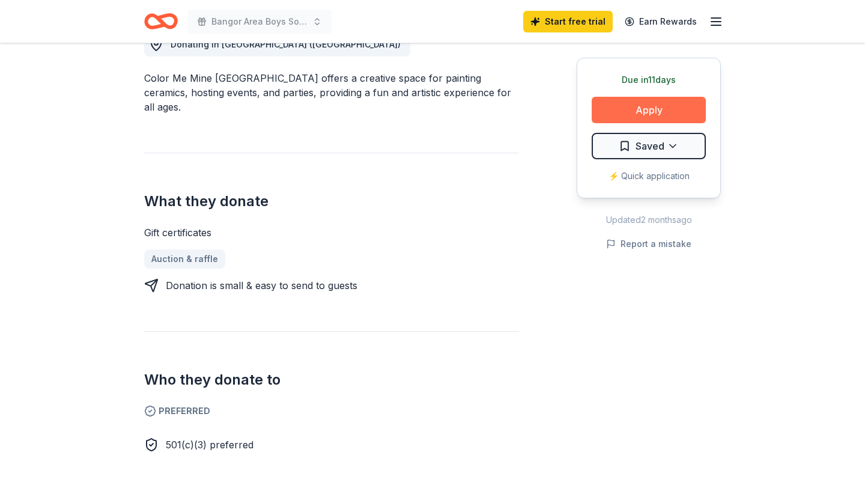
click at [633, 116] on button "Apply" at bounding box center [649, 110] width 114 height 26
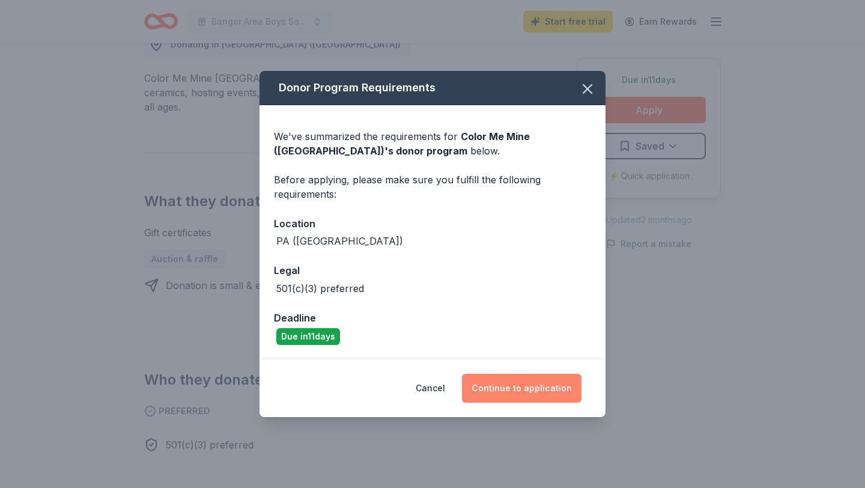
click at [502, 389] on button "Continue to application" at bounding box center [522, 388] width 120 height 29
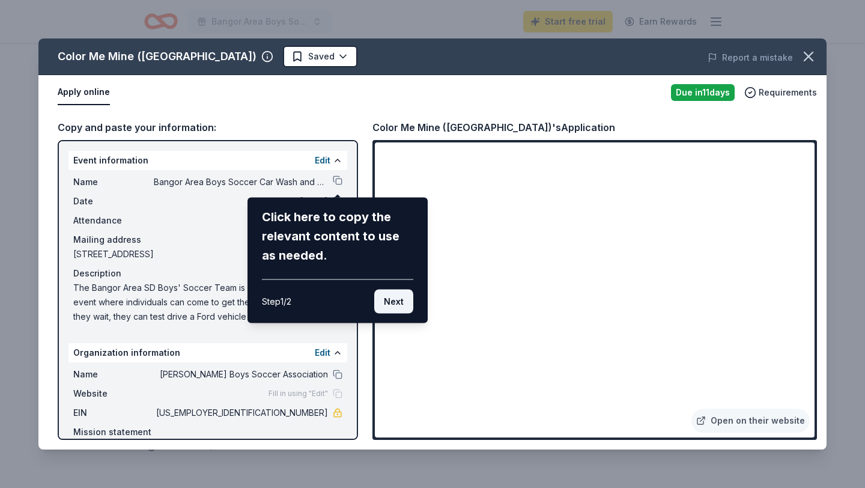
click at [399, 302] on button "Next" at bounding box center [393, 302] width 39 height 24
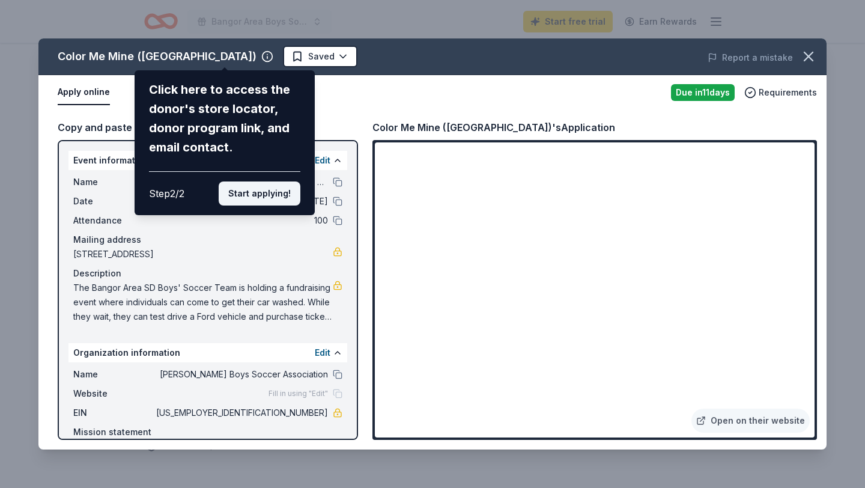
click at [260, 195] on button "Start applying!" at bounding box center [260, 193] width 82 height 24
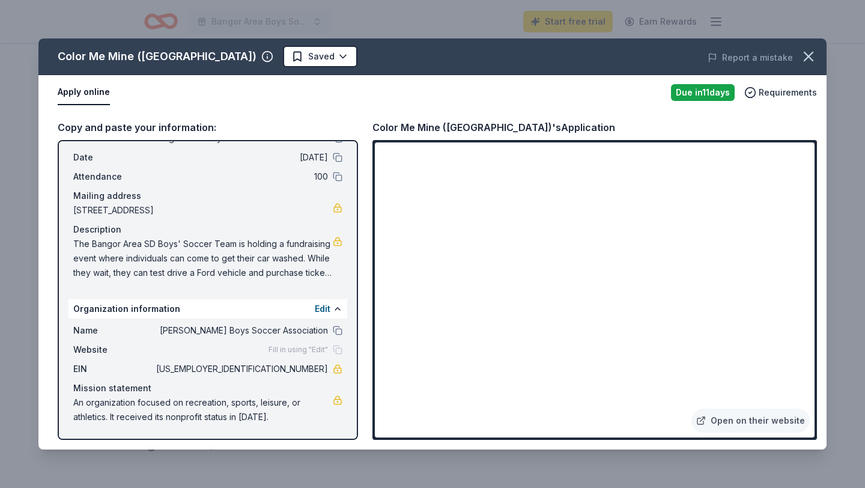
scroll to position [44, 0]
click at [808, 55] on icon "button" at bounding box center [808, 56] width 17 height 17
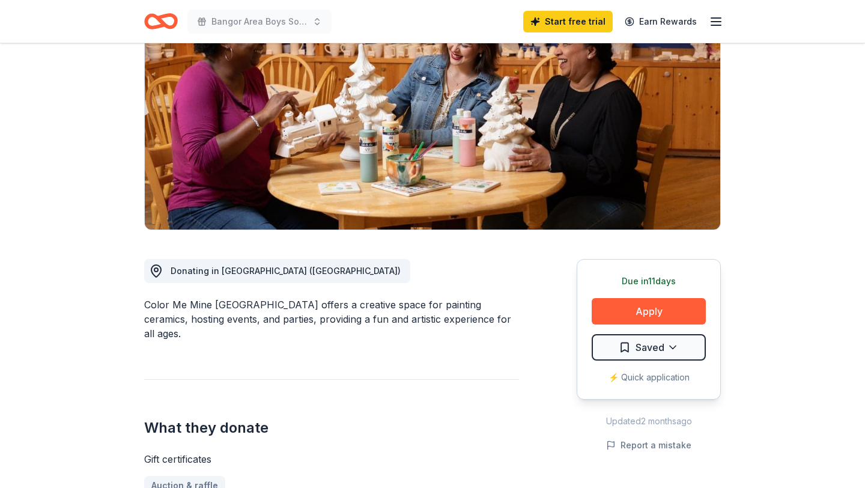
scroll to position [0, 0]
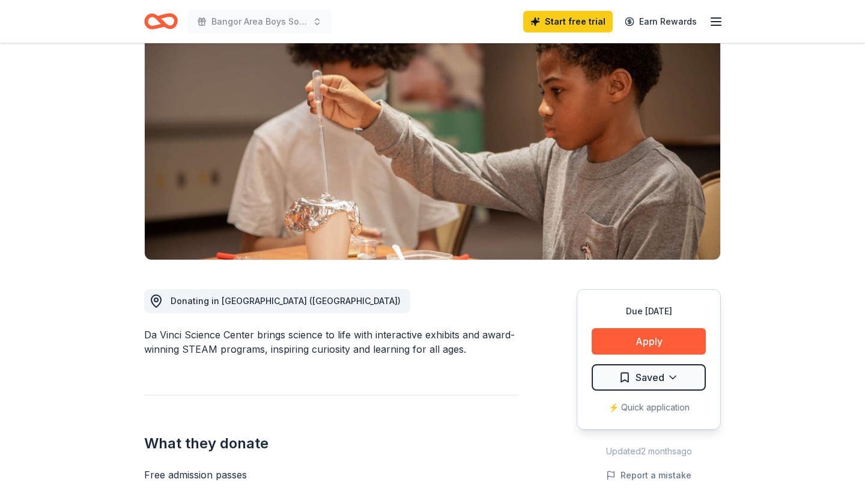
scroll to position [106, 0]
click at [626, 376] on html "Bangor Area Boys Soccer Car Wash and Tricky Tray Start free trial Earn Rewards …" at bounding box center [432, 138] width 865 height 488
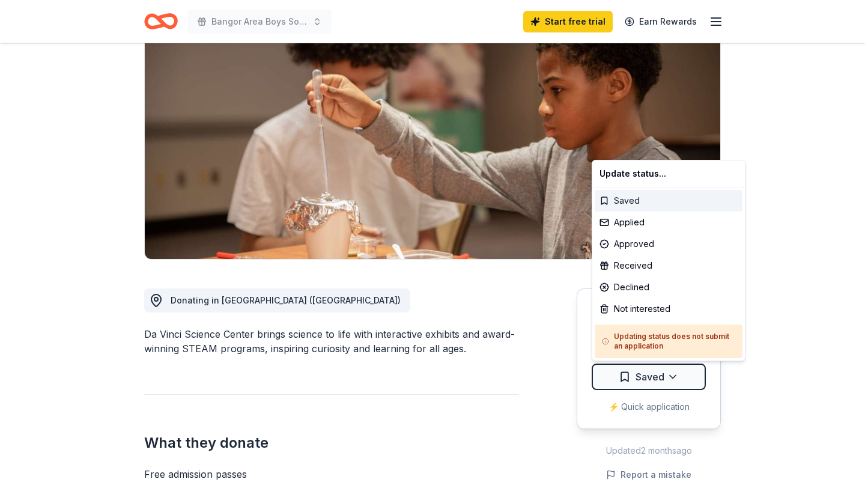
click at [634, 204] on div "Saved" at bounding box center [669, 201] width 148 height 22
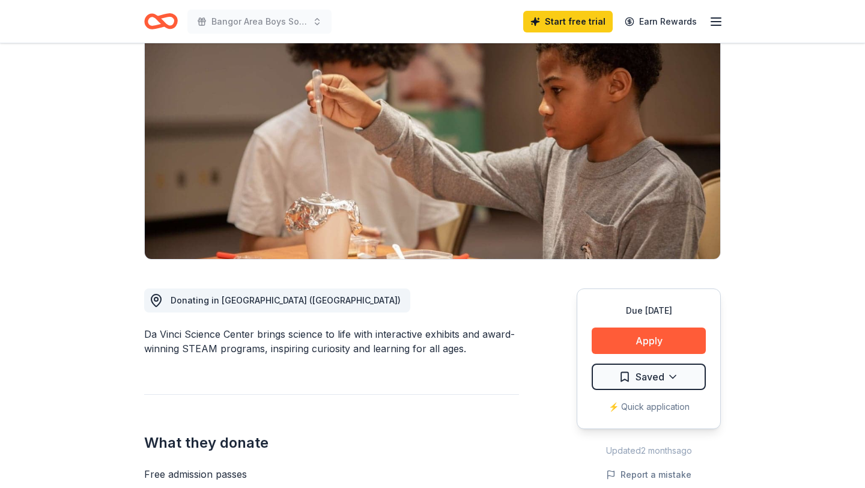
click at [516, 433] on h2 "What they donate" at bounding box center [331, 442] width 375 height 19
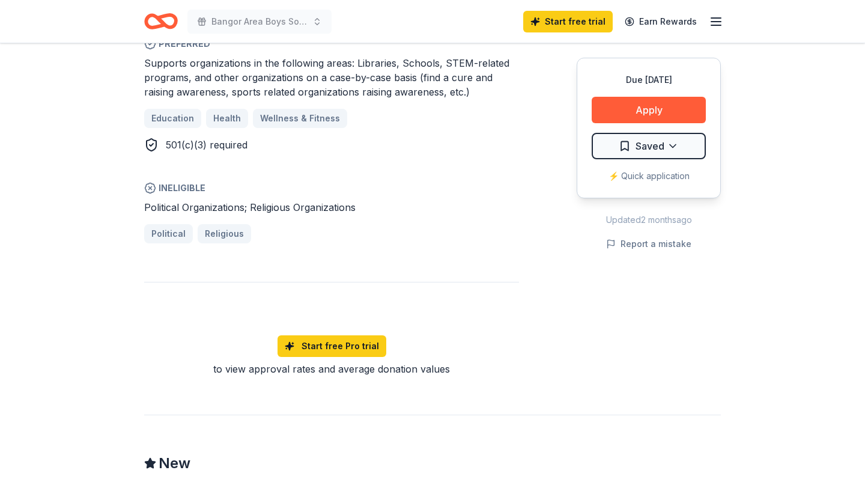
scroll to position [773, 0]
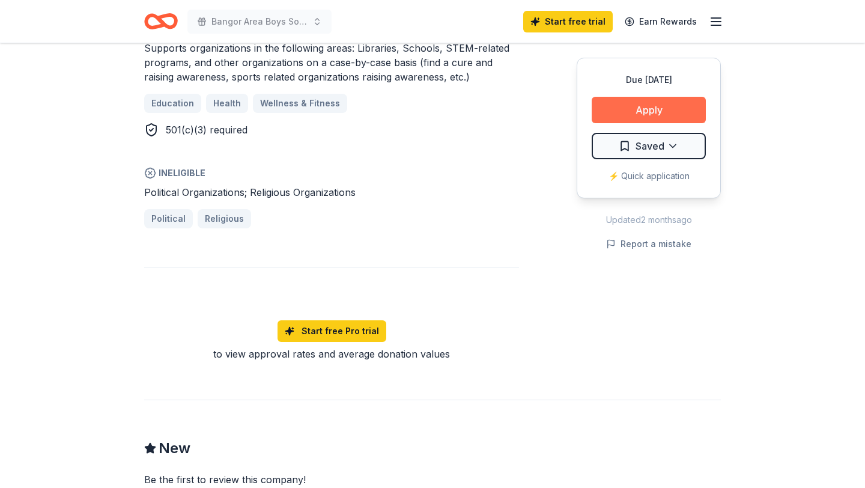
click at [667, 114] on button "Apply" at bounding box center [649, 110] width 114 height 26
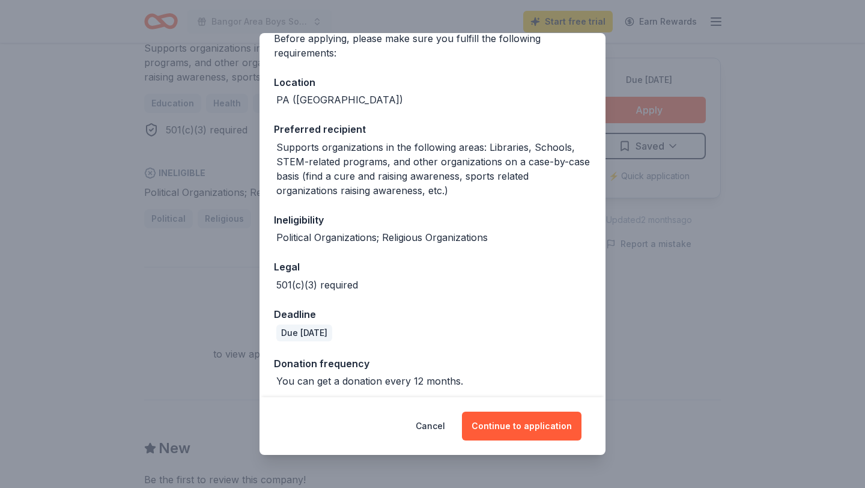
scroll to position [109, 0]
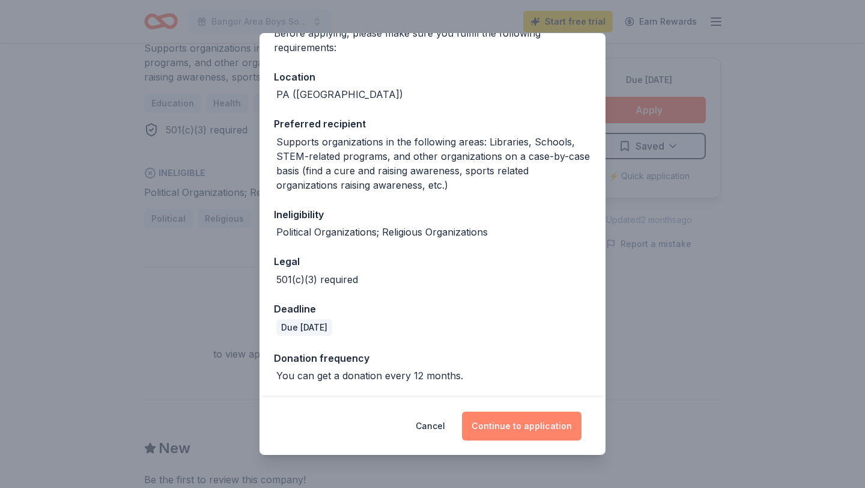
click at [533, 431] on button "Continue to application" at bounding box center [522, 426] width 120 height 29
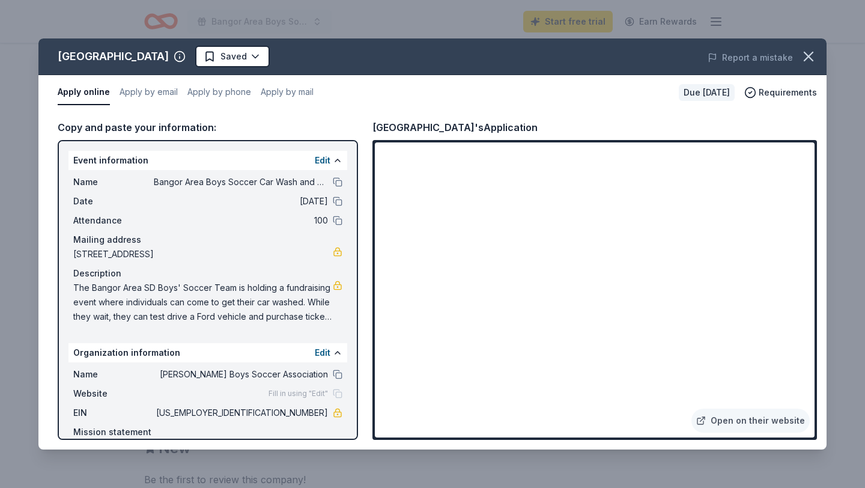
drag, startPoint x: 326, startPoint y: 414, endPoint x: 303, endPoint y: 410, distance: 23.1
click at [303, 410] on span "92-0476182" at bounding box center [241, 413] width 174 height 14
drag, startPoint x: 279, startPoint y: 410, endPoint x: 328, endPoint y: 412, distance: 48.1
click at [328, 412] on span "92-0476182" at bounding box center [241, 413] width 174 height 14
click at [338, 182] on button at bounding box center [338, 182] width 10 height 10
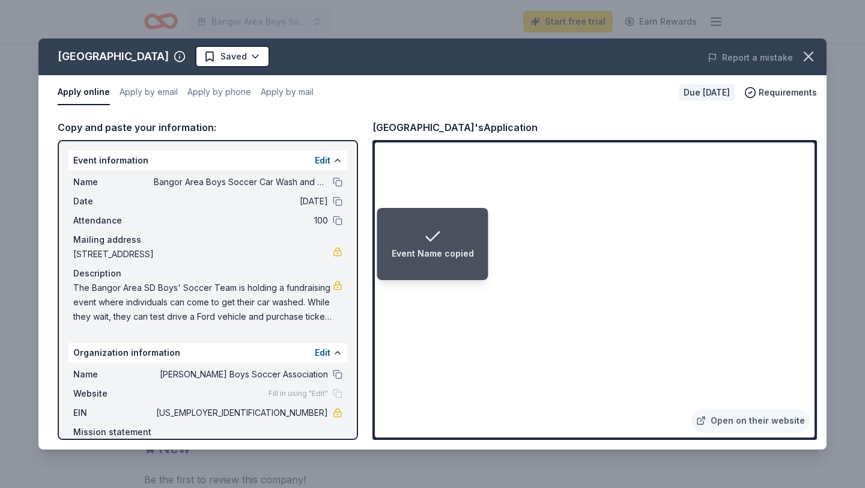
click at [99, 291] on span "The Bangor Area SD Boys' Soccer Team is holding a fundraising event where indiv…" at bounding box center [203, 302] width 260 height 43
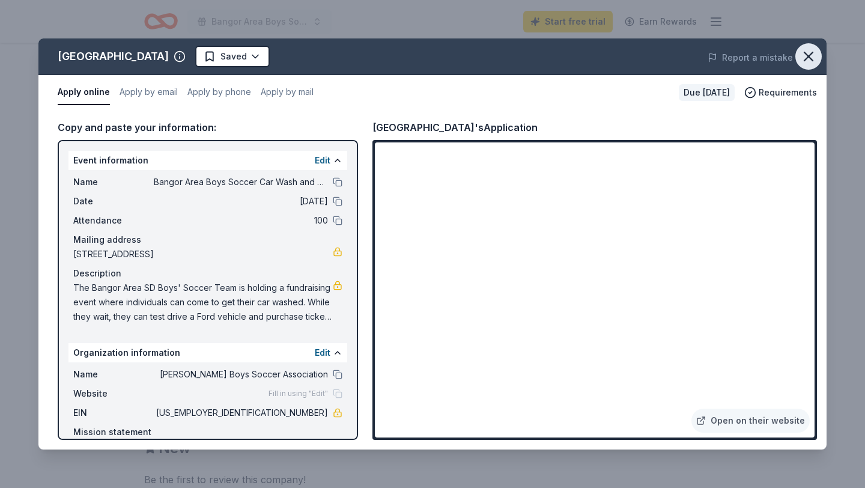
click at [808, 59] on icon "button" at bounding box center [808, 56] width 17 height 17
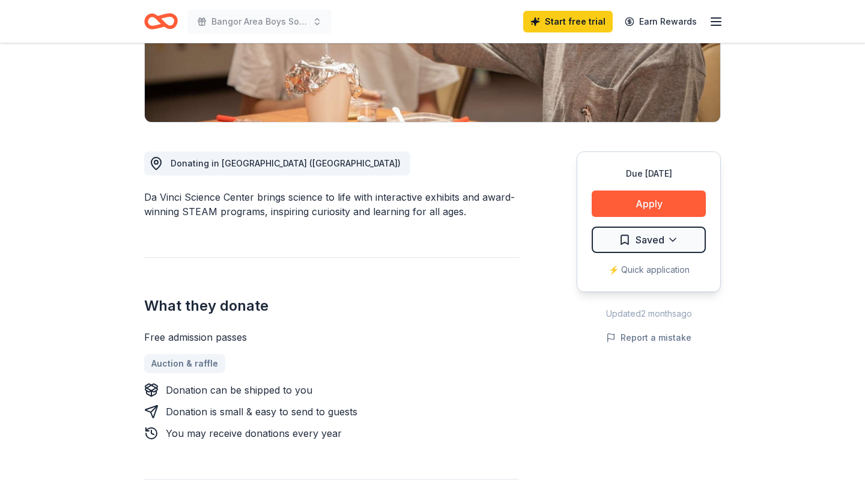
scroll to position [0, 0]
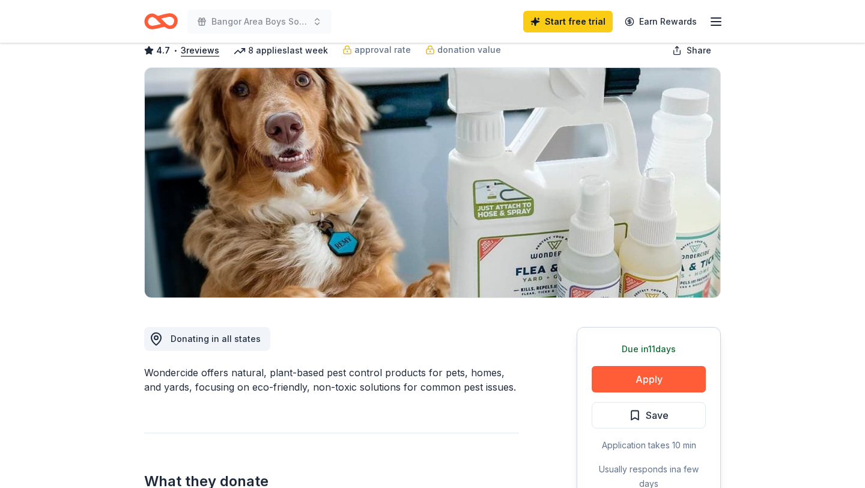
scroll to position [84, 0]
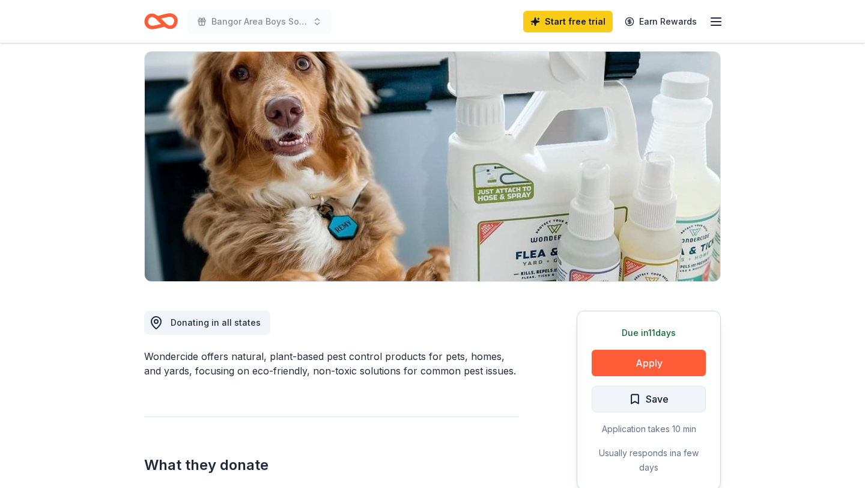
click at [635, 400] on span "Save" at bounding box center [649, 399] width 40 height 16
